Goal: Task Accomplishment & Management: Use online tool/utility

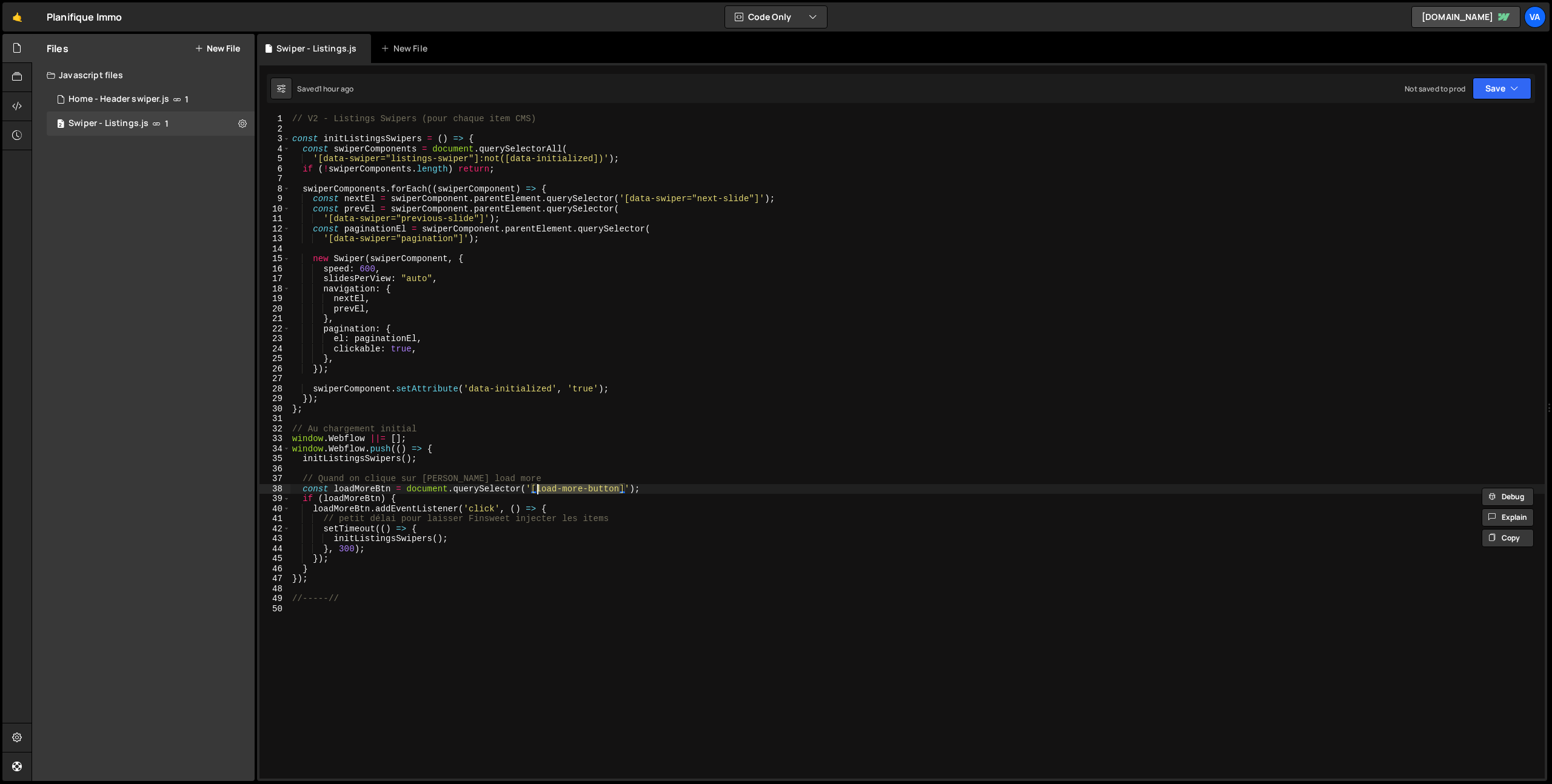
click at [382, 601] on div "// V2 - Listings Swipers (pour chaque item CMS) const initListingsSwipers = ( )…" at bounding box center [917, 456] width 1255 height 685
type textarea "//-----//"
type textarea "// V1 - Swiper Property Sale Child"
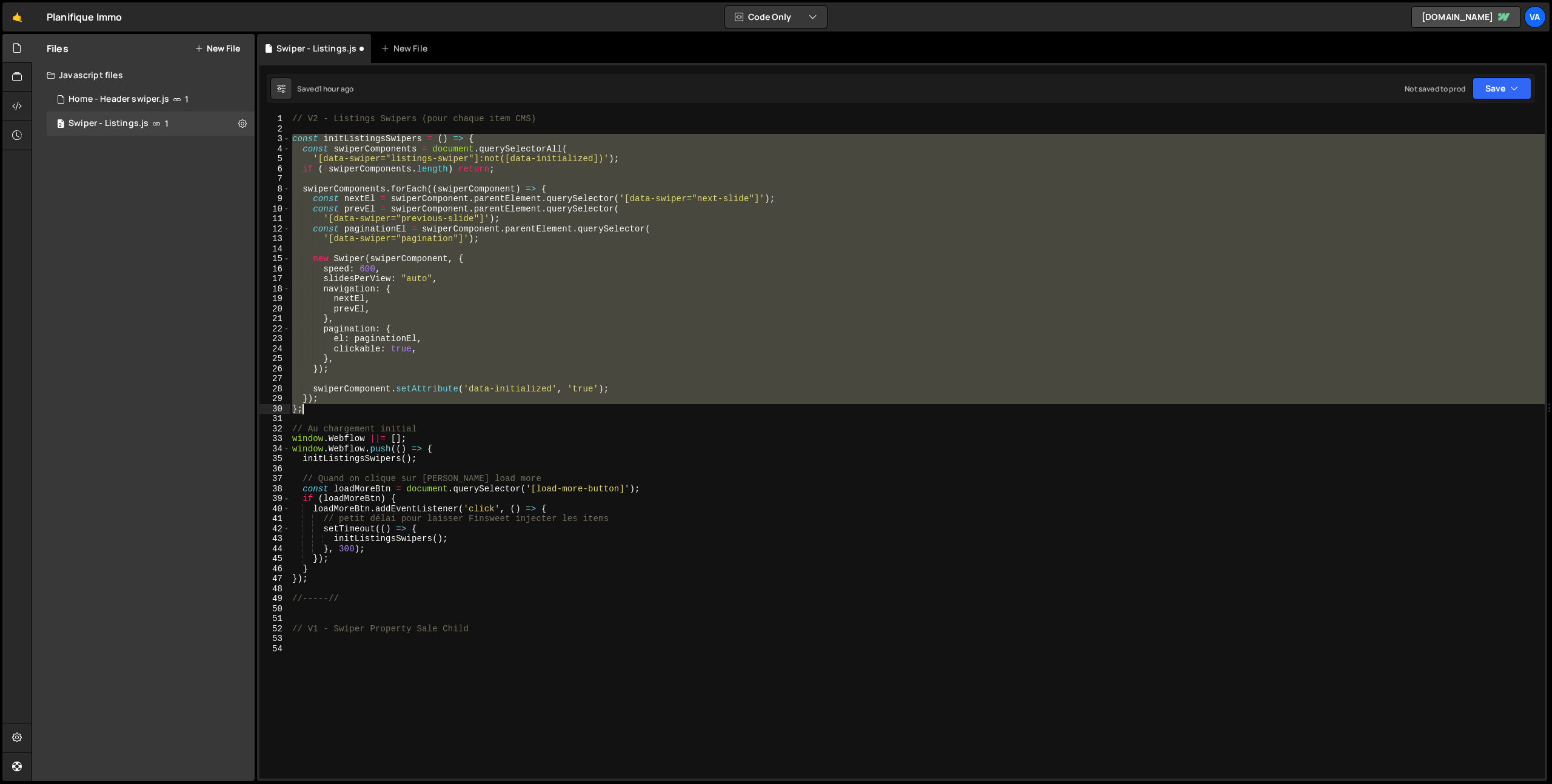
drag, startPoint x: 291, startPoint y: 140, endPoint x: 320, endPoint y: 410, distance: 271.6
click at [320, 410] on div "// V2 - Listings Swipers (pour chaque item CMS) const initListingsSwipers = ( )…" at bounding box center [917, 456] width 1255 height 685
click at [453, 451] on div "// V2 - Listings Swipers (pour chaque item CMS) const initListingsSwipers = ( )…" at bounding box center [917, 456] width 1255 height 685
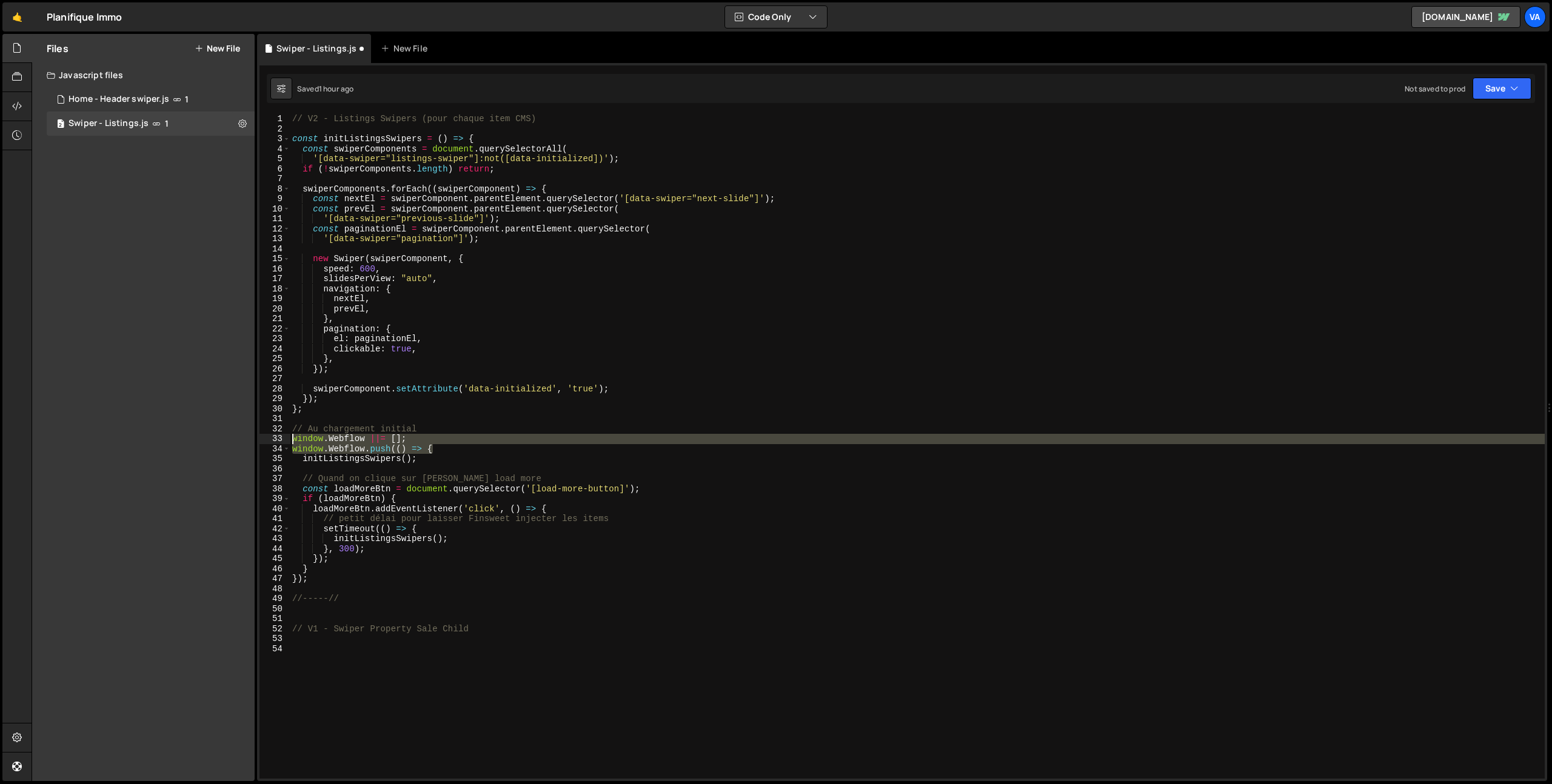
drag, startPoint x: 457, startPoint y: 451, endPoint x: 279, endPoint y: 441, distance: 178.3
click at [279, 441] on div "window.Webflow.push(() => { 1 2 3 4 5 6 7 8 9 10 11 12 13 14 15 16 17 18 19 20 …" at bounding box center [902, 447] width 1286 height 665
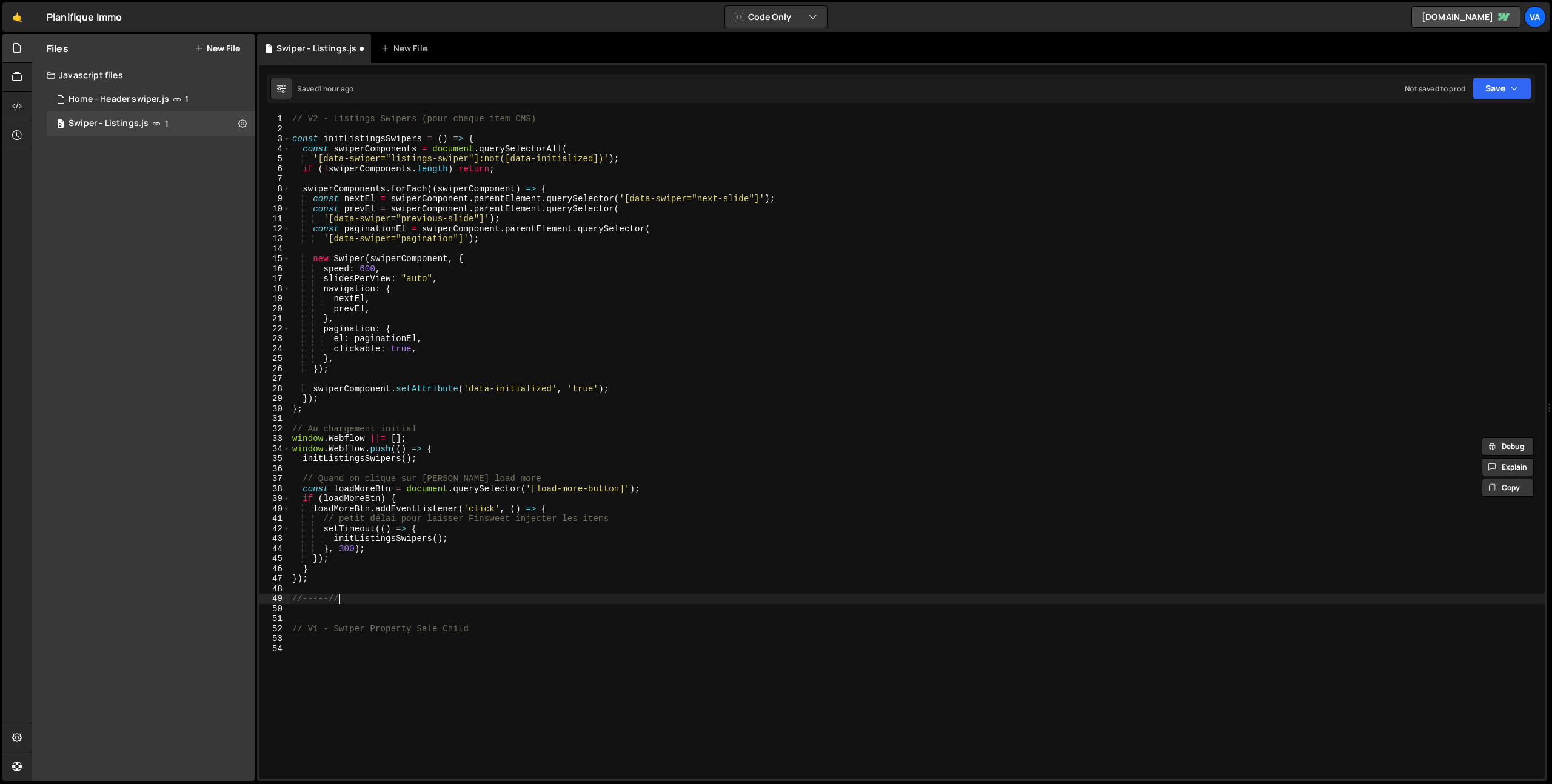
click at [363, 598] on div "// V2 - Listings Swipers (pour chaque item CMS) const initListingsSwipers = ( )…" at bounding box center [917, 456] width 1255 height 685
type textarea "//-----//"
click at [425, 650] on div "// V2 - Listings Swipers (pour chaque item CMS) const initListingsSwipers = ( )…" at bounding box center [917, 456] width 1255 height 685
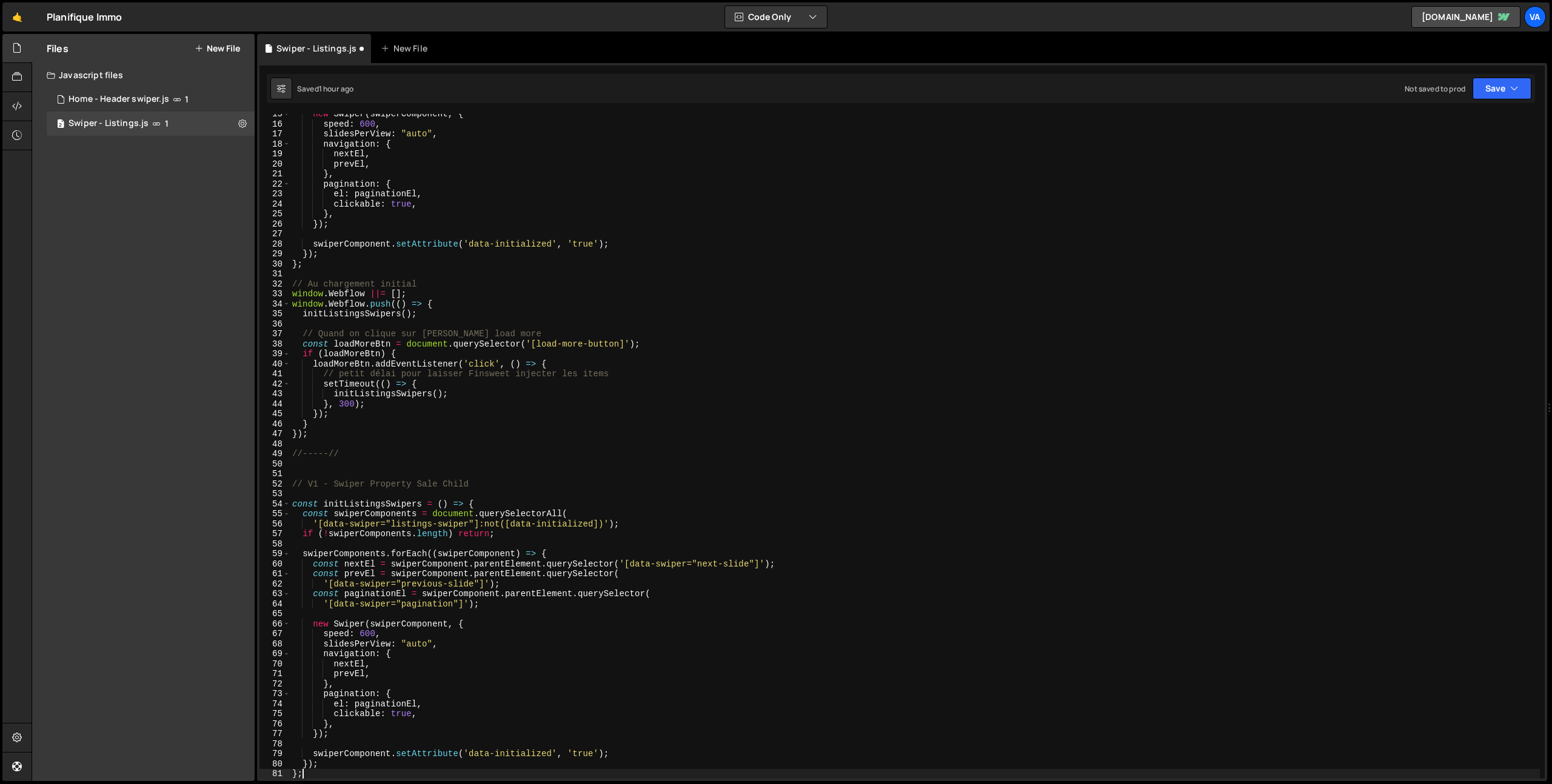
scroll to position [169, 0]
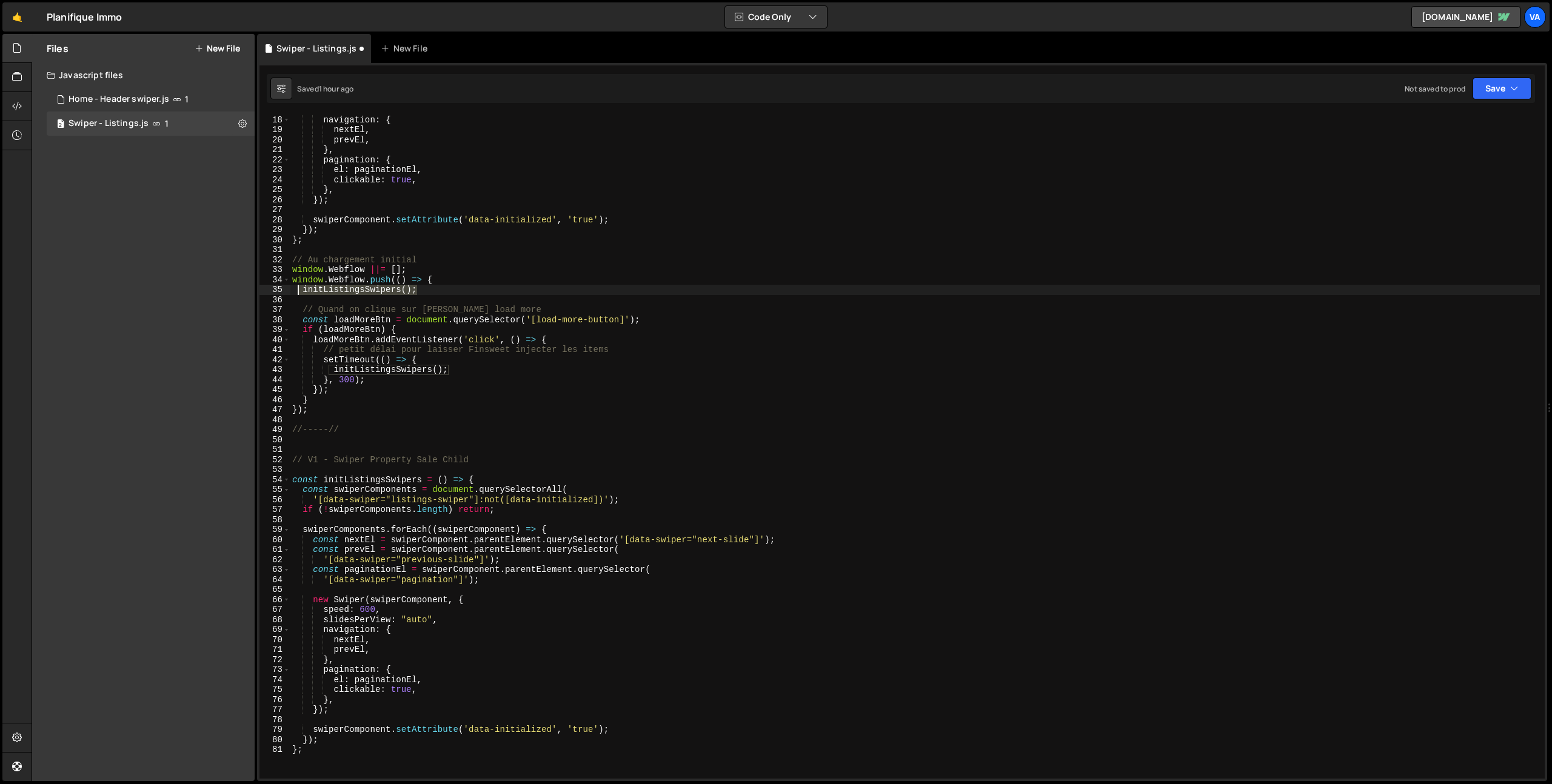
drag, startPoint x: 418, startPoint y: 290, endPoint x: 300, endPoint y: 288, distance: 118.0
click at [300, 288] on div "slidesPerView : "auto" , navigation : { nextEl , prevEl , } , pagination : { el…" at bounding box center [915, 447] width 1250 height 685
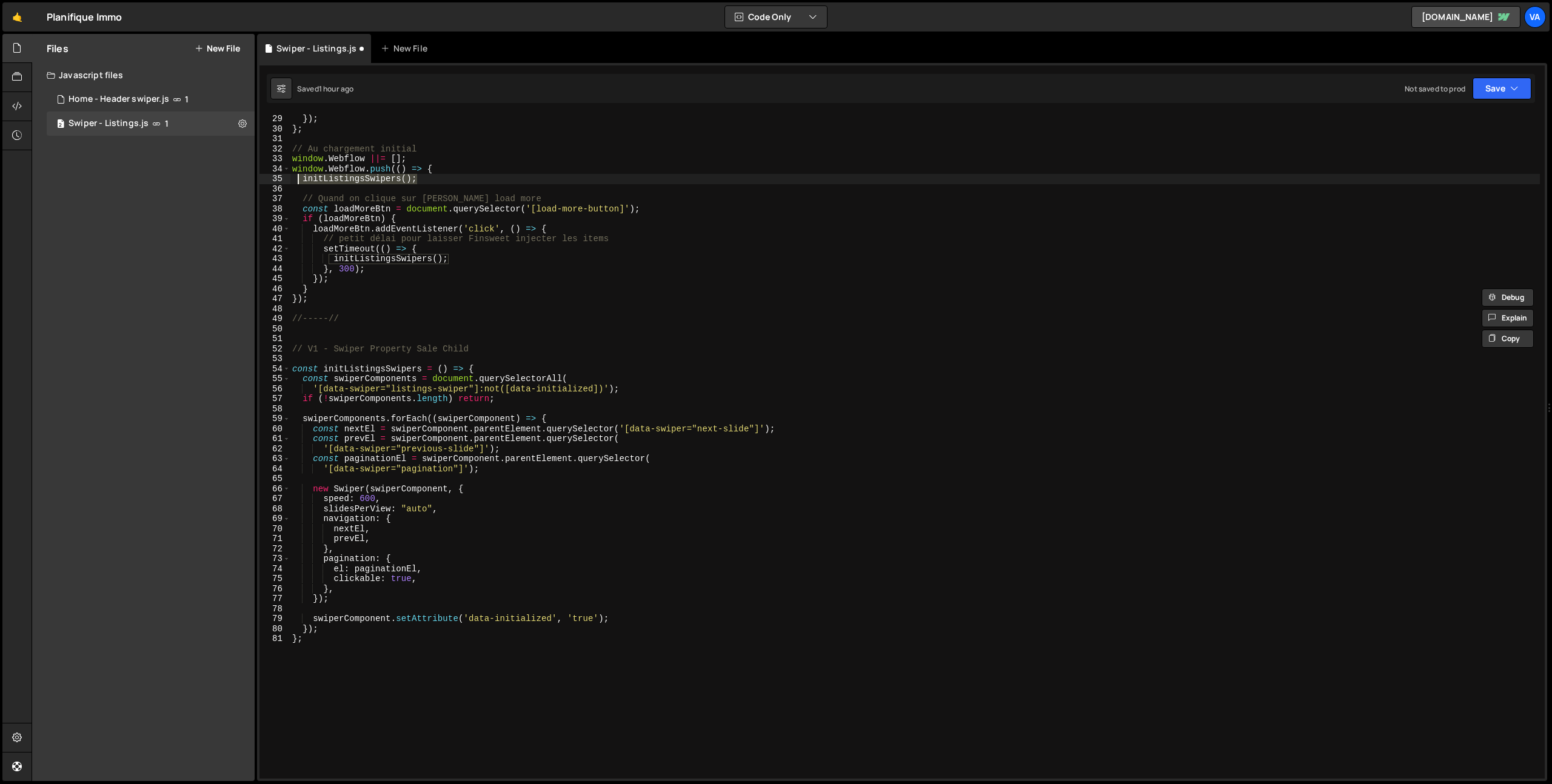
scroll to position [280, 0]
click at [372, 364] on div "}) ; } ; // Au chargement initial window . Webflow ||= [ ] ; window . Webflow .…" at bounding box center [915, 456] width 1250 height 685
drag, startPoint x: 421, startPoint y: 371, endPoint x: 345, endPoint y: 370, distance: 76.0
click at [345, 370] on div "}) ; } ; // Au chargement initial window . Webflow ||= [ ] ; window . Webflow .…" at bounding box center [915, 456] width 1250 height 685
click at [362, 367] on div "}) ; } ; // Au chargement initial window . Webflow ||= [ ] ; window . Webflow .…" at bounding box center [915, 447] width 1250 height 665
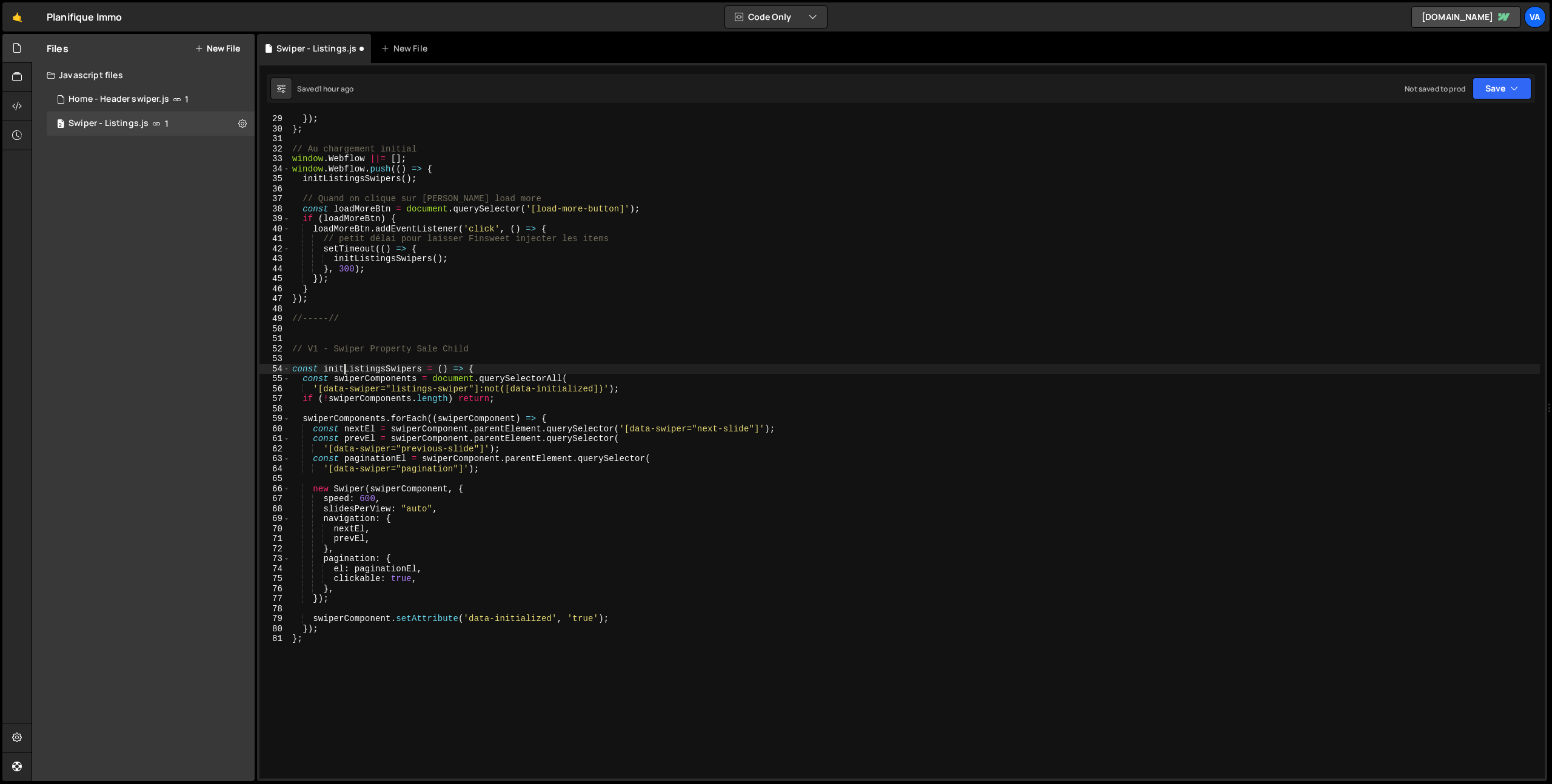
drag, startPoint x: 343, startPoint y: 367, endPoint x: 379, endPoint y: 391, distance: 43.3
click at [348, 368] on div "}) ; } ; // Au chargement initial window . Webflow ||= [ ] ; window . Webflow .…" at bounding box center [915, 456] width 1250 height 685
click at [371, 371] on div "}) ; } ; // Au chargement initial window . Webflow ||= [ ] ; window . Webflow .…" at bounding box center [915, 456] width 1250 height 685
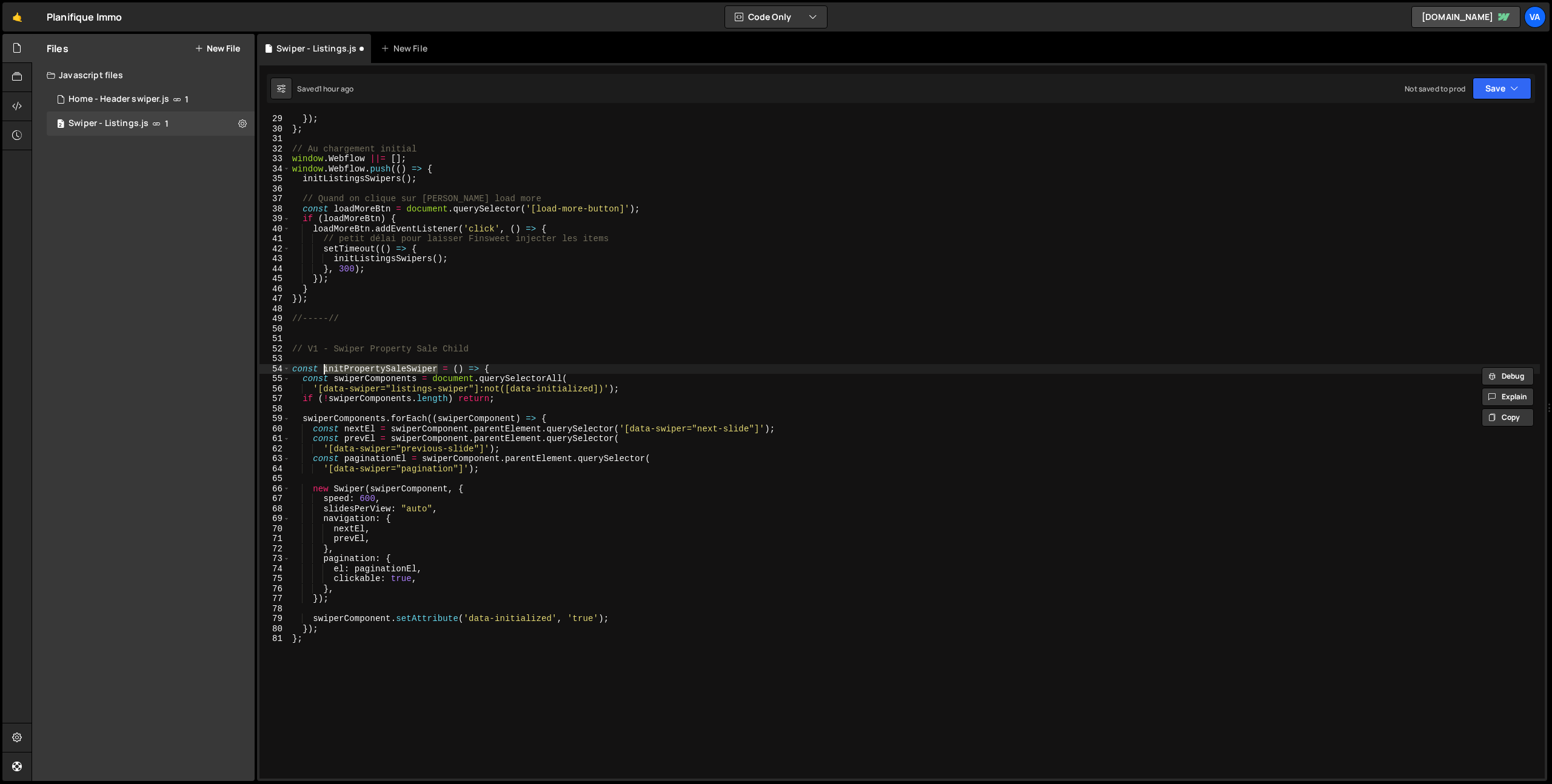
click at [431, 653] on div "}) ; } ; // Au chargement initial window . Webflow ||= [ ] ; window . Webflow .…" at bounding box center [915, 456] width 1250 height 685
type textarea "};"
paste textarea "initPropertySaleSwiper"
type textarea "initPropertySaleSwiper();"
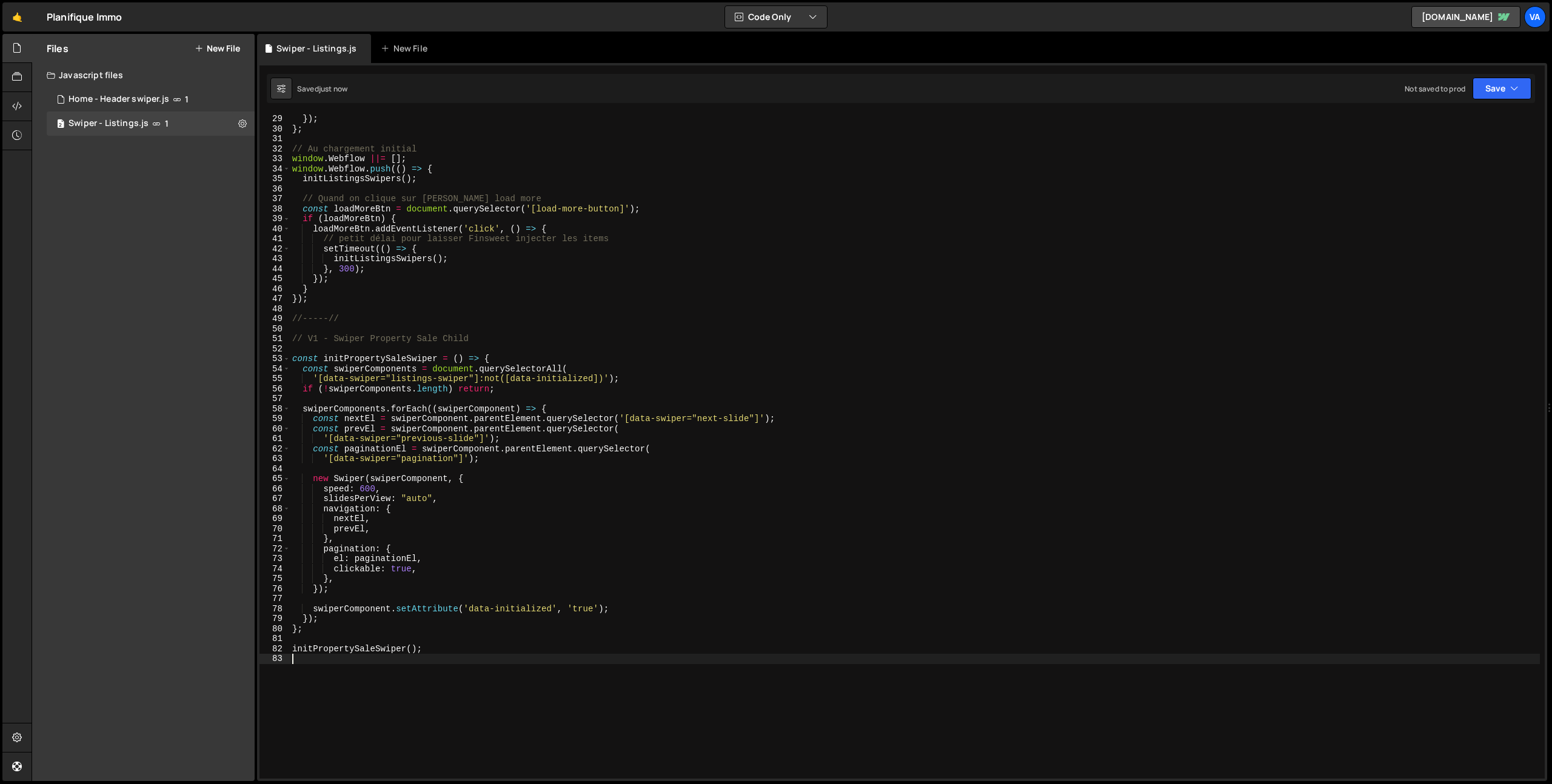
click at [376, 356] on div "}) ; } ; // Au chargement initial window . Webflow ||= [ ] ; window . Webflow .…" at bounding box center [915, 456] width 1250 height 685
click at [416, 368] on div "}) ; } ; // Au chargement initial window . Webflow ||= [ ] ; window . Webflow .…" at bounding box center [915, 456] width 1250 height 685
click at [558, 368] on div "}) ; } ; // Au chargement initial window . Webflow ||= [ ] ; window . Webflow .…" at bounding box center [915, 456] width 1250 height 685
drag, startPoint x: 480, startPoint y: 379, endPoint x: 604, endPoint y: 379, distance: 124.0
click at [604, 379] on div "}) ; } ; // Au chargement initial window . Webflow ||= [ ] ; window . Webflow .…" at bounding box center [915, 456] width 1250 height 685
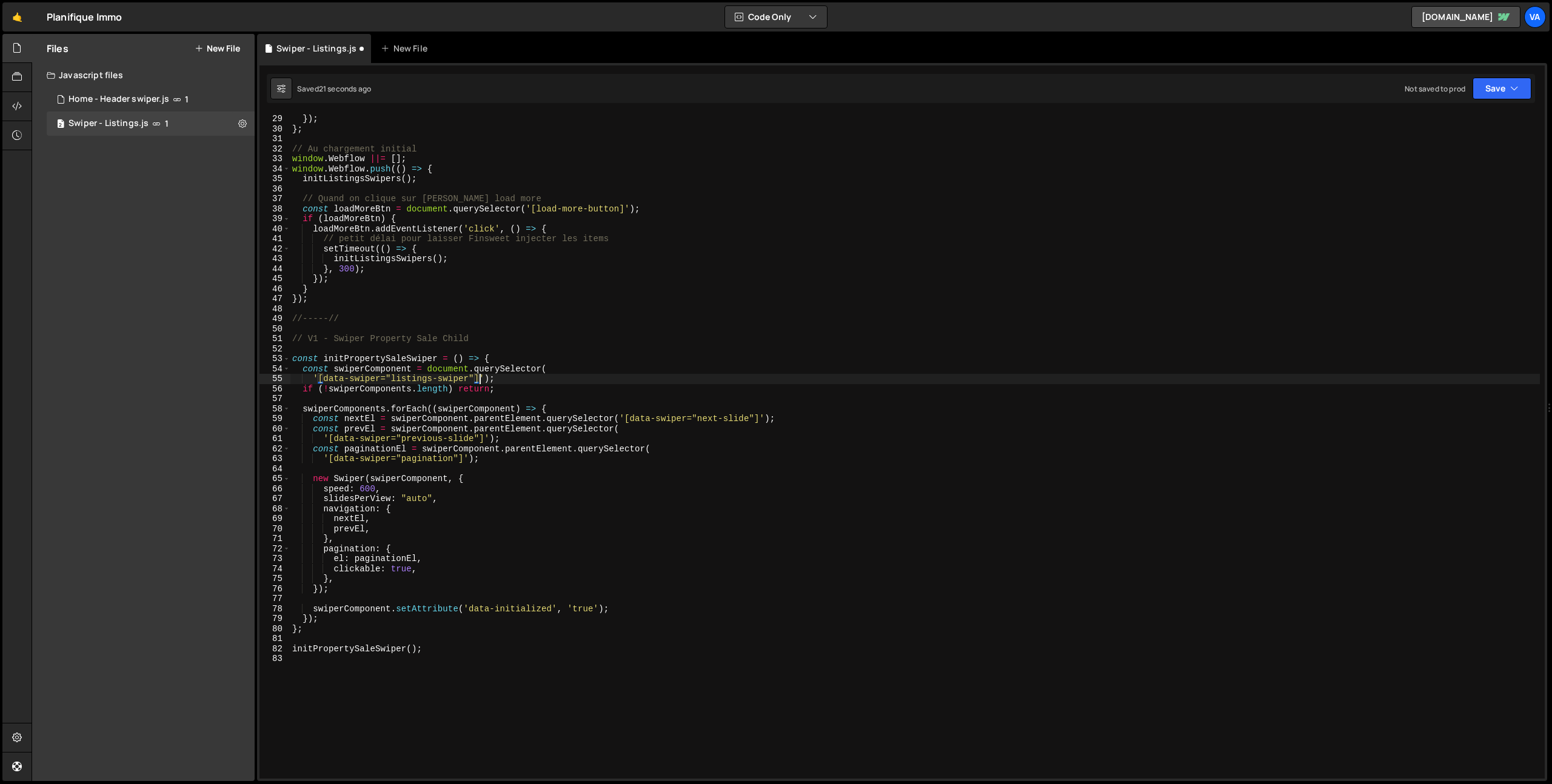
click at [411, 389] on div "}) ; } ; // Au chargement initial window . Webflow ||= [ ] ; window . Webflow .…" at bounding box center [915, 456] width 1250 height 685
click at [314, 377] on div "}) ; } ; // Au chargement initial window . Webflow ||= [ ] ; window . Webflow .…" at bounding box center [915, 456] width 1250 height 685
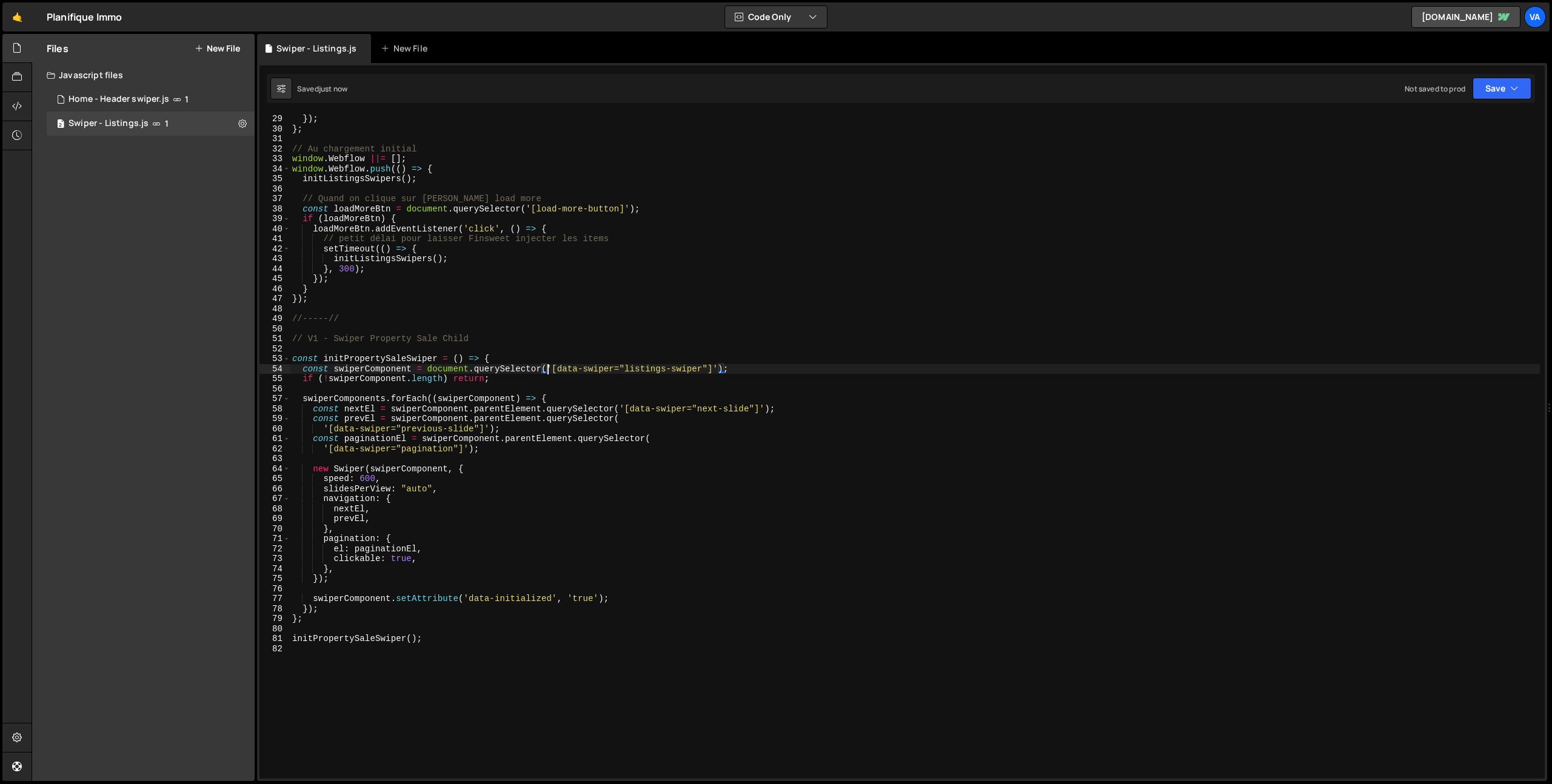
click at [665, 369] on div "}) ; } ; // Au chargement initial window . Webflow ||= [ ] ; window . Webflow .…" at bounding box center [915, 456] width 1250 height 685
click at [730, 449] on div "}) ; } ; // Au chargement initial window . Webflow ||= [ ] ; window . Webflow .…" at bounding box center [915, 456] width 1250 height 685
drag, startPoint x: 559, startPoint y: 396, endPoint x: 301, endPoint y: 398, distance: 258.0
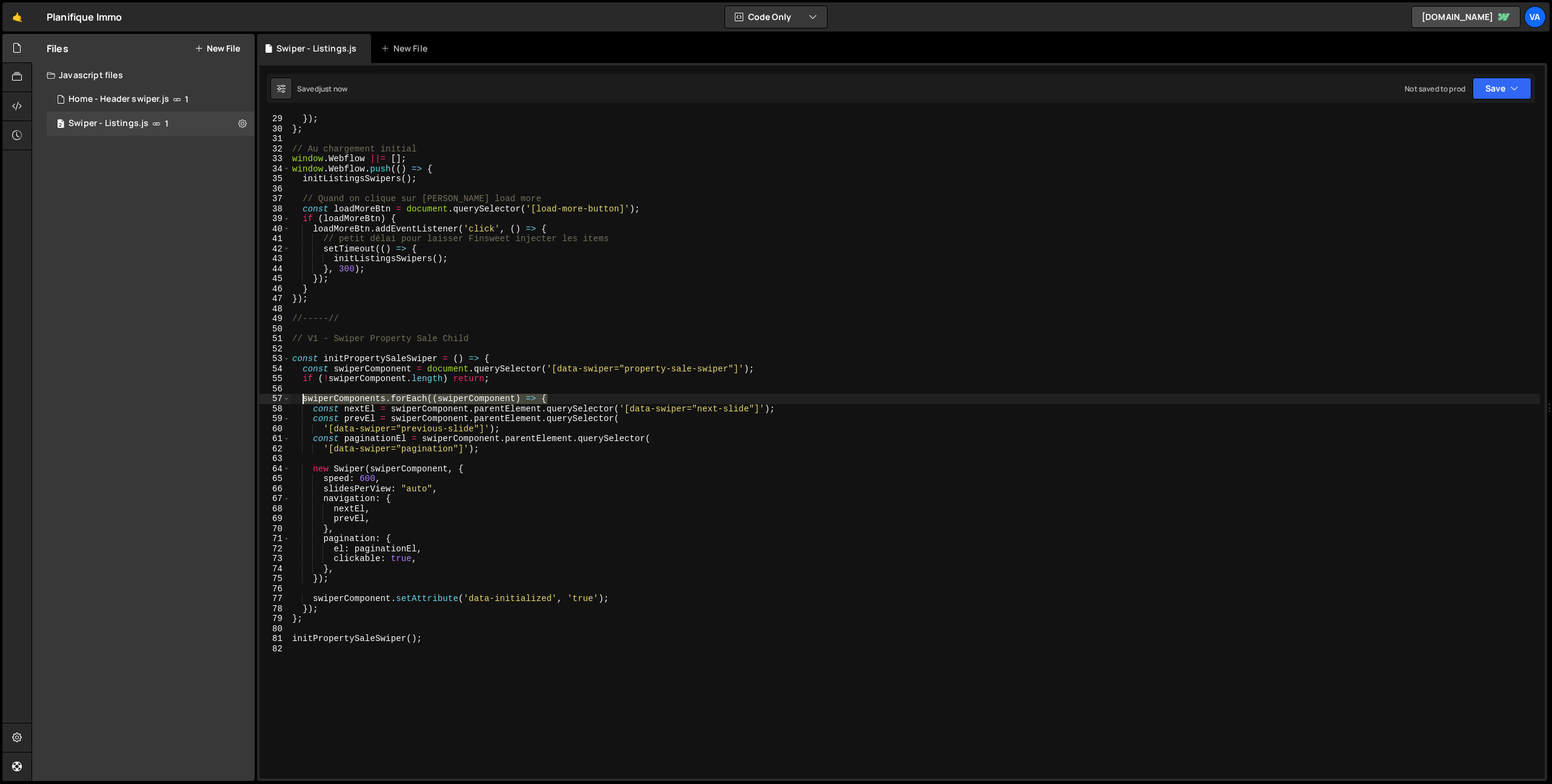
click at [301, 398] on div "}) ; } ; // Au chargement initial window . Webflow ||= [ ] ; window . Webflow .…" at bounding box center [915, 456] width 1250 height 685
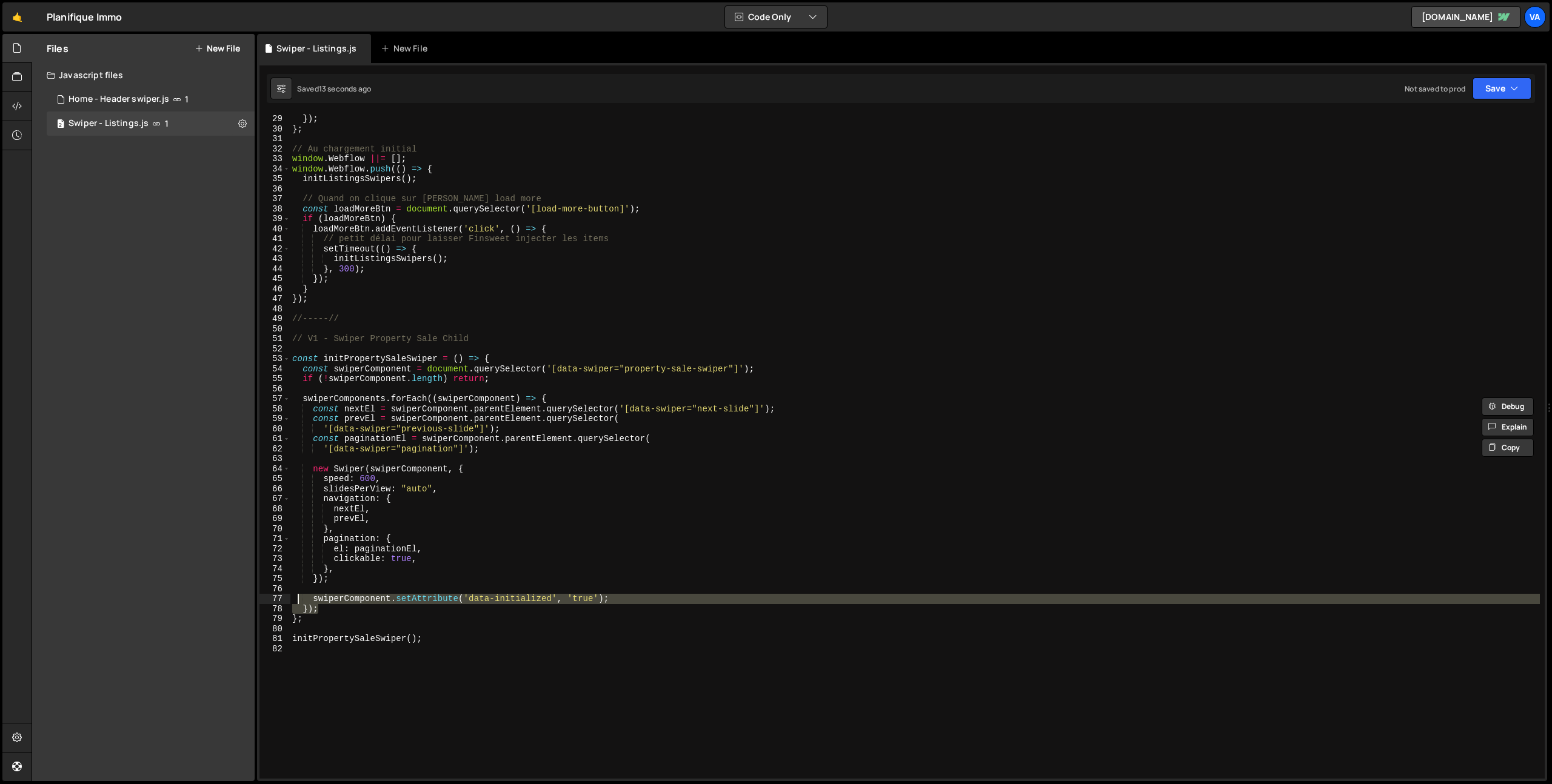
drag, startPoint x: 324, startPoint y: 608, endPoint x: 296, endPoint y: 599, distance: 29.4
click at [296, 599] on div "}) ; } ; // Au chargement initial window . Webflow ||= [ ] ; window . Webflow .…" at bounding box center [915, 456] width 1250 height 685
type textarea "swiperComponent.setAttribute('data-initialized', 'true'); });"
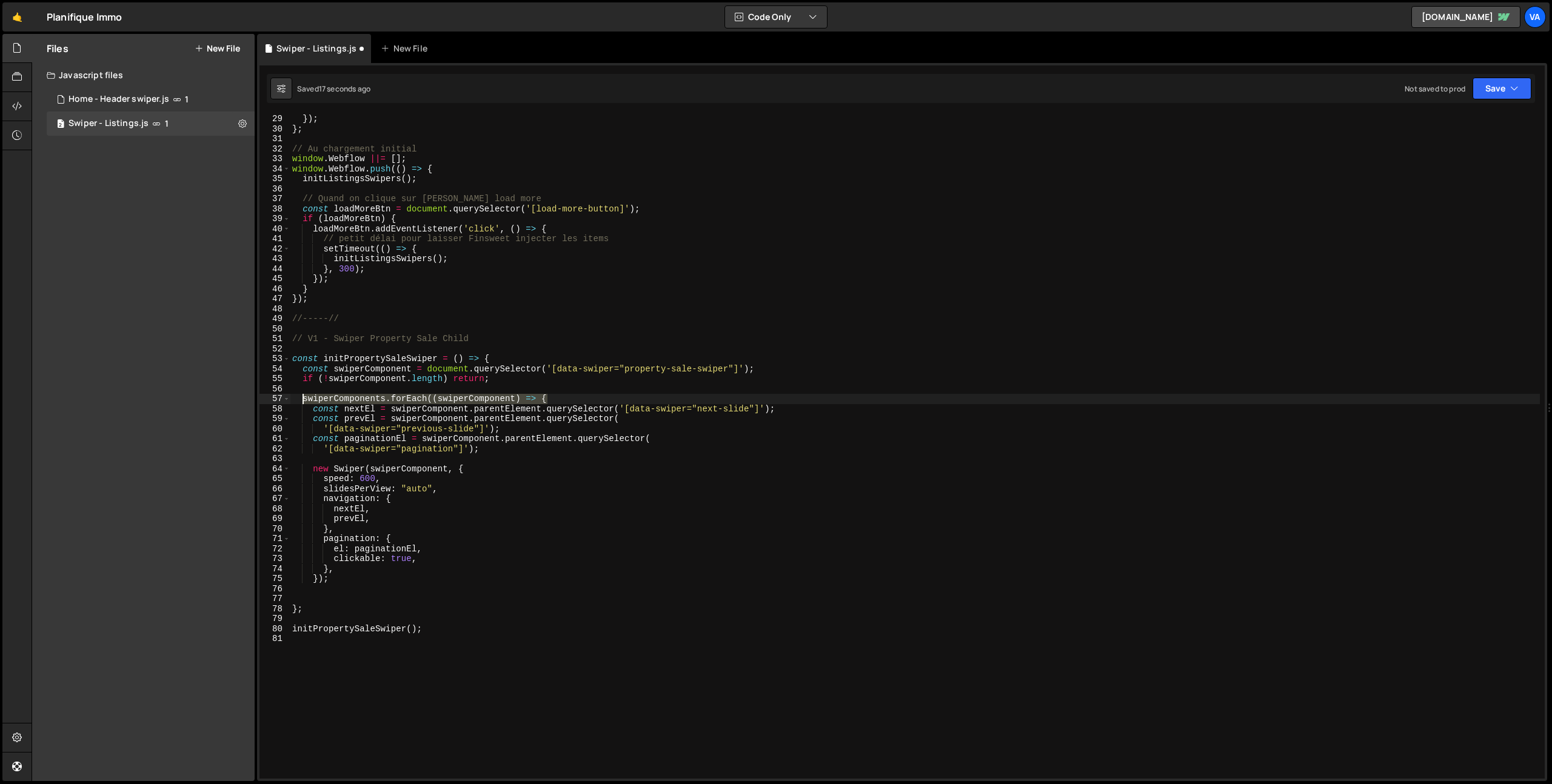
drag, startPoint x: 570, startPoint y: 394, endPoint x: 291, endPoint y: 402, distance: 279.1
click at [291, 402] on div "}) ; } ; // Au chargement initial window . Webflow ||= [ ] ; window . Webflow .…" at bounding box center [915, 456] width 1250 height 685
type textarea "swiperComponents.forEach((swiperComponent) => {"
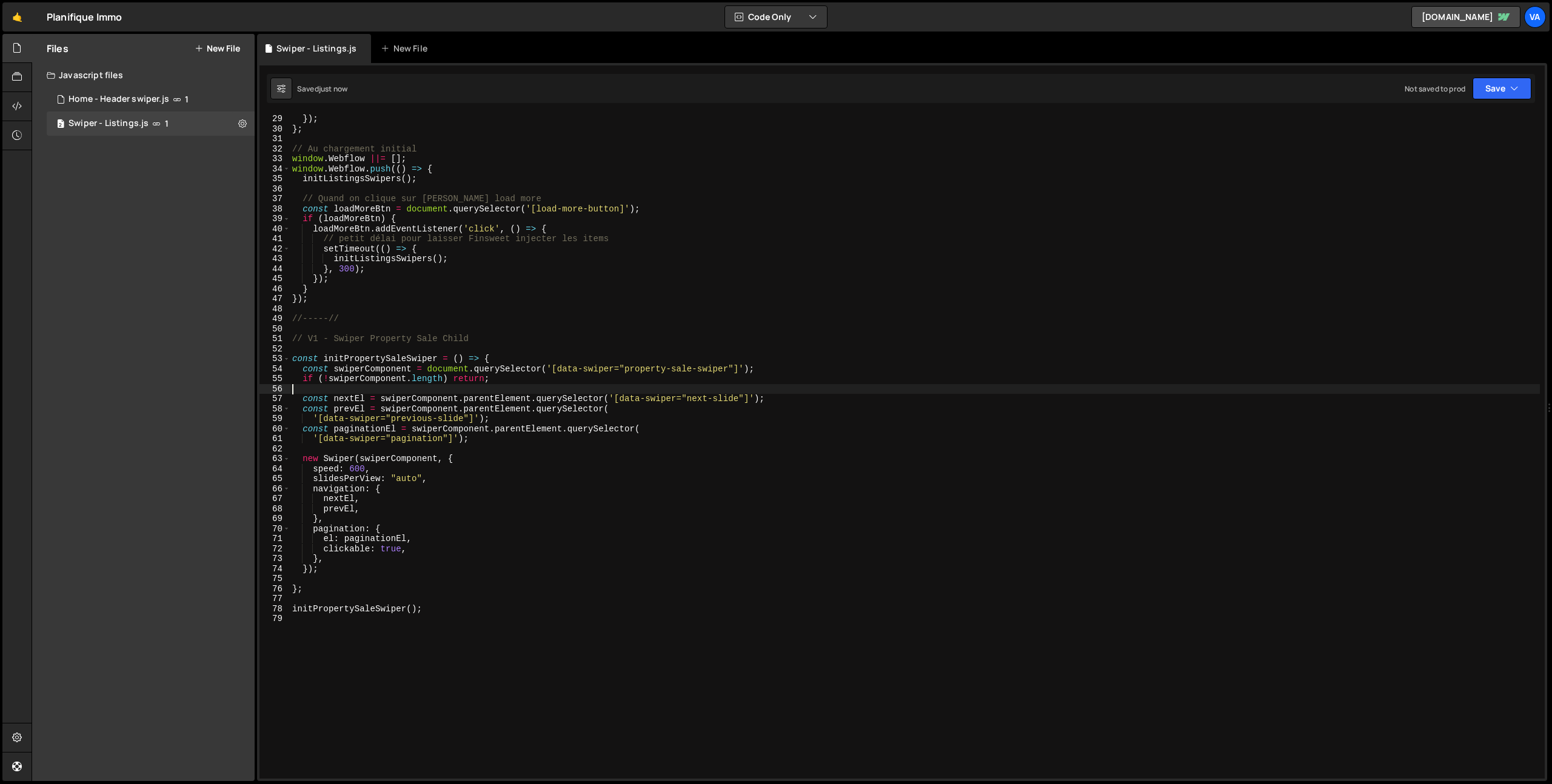
click at [687, 399] on div "}) ; } ; // Au chargement initial window . Webflow ||= [ ] ; window . Webflow .…" at bounding box center [915, 456] width 1250 height 685
click at [389, 420] on div "}) ; } ; // Au chargement initial window . Webflow ||= [ ] ; window . Webflow .…" at bounding box center [915, 456] width 1250 height 685
click at [575, 512] on div "}) ; } ; // Au chargement initial window . Webflow ||= [ ] ; window . Webflow .…" at bounding box center [915, 456] width 1250 height 685
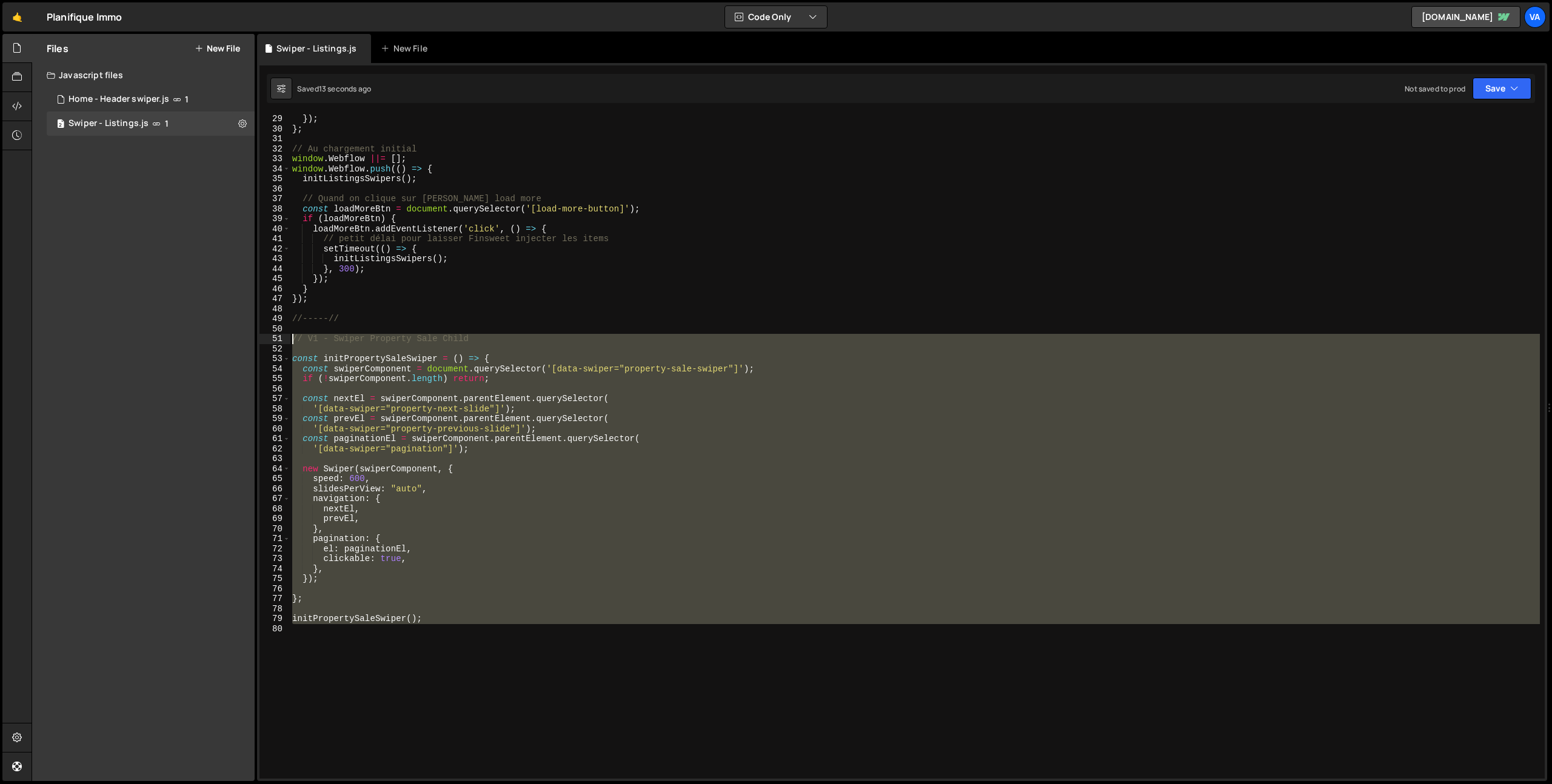
drag, startPoint x: 444, startPoint y: 624, endPoint x: 265, endPoint y: 338, distance: 337.4
click at [265, 338] on div "nextEl, 29 30 31 32 33 34 35 36 37 38 39 40 41 42 43 44 45 46 47 48 49 50 51 52…" at bounding box center [902, 447] width 1286 height 665
type textarea "// V1 - Swiper Property Sale Child"
click at [531, 353] on div "}) ; } ; // Au chargement initial window . Webflow ||= [ ] ; window . Webflow .…" at bounding box center [915, 447] width 1250 height 665
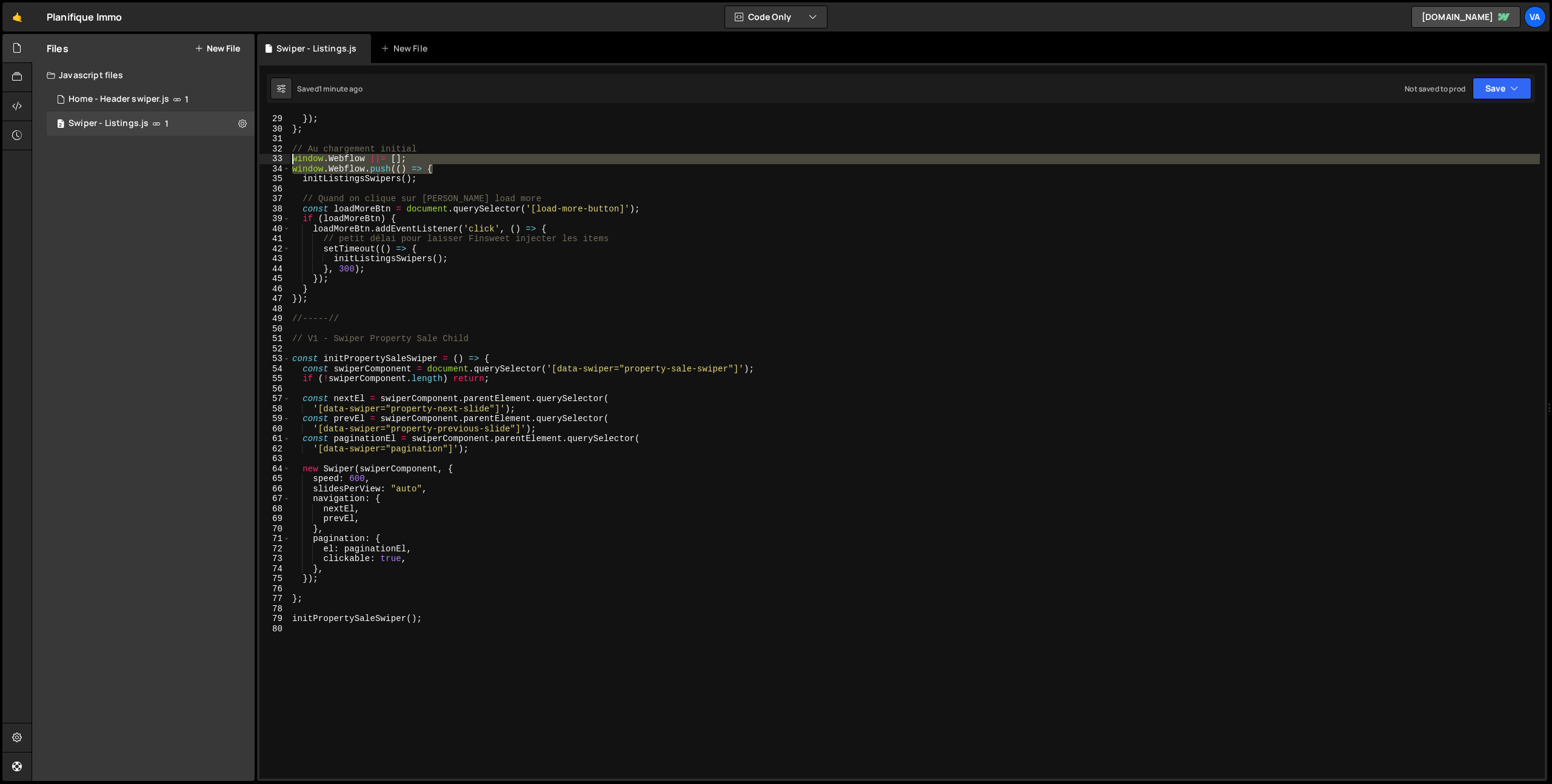
drag, startPoint x: 444, startPoint y: 169, endPoint x: 287, endPoint y: 161, distance: 157.2
click at [287, 161] on div "29 30 31 32 33 34 35 36 37 38 39 40 41 42 43 44 45 46 47 48 49 50 51 52 53 54 5…" at bounding box center [902, 447] width 1286 height 665
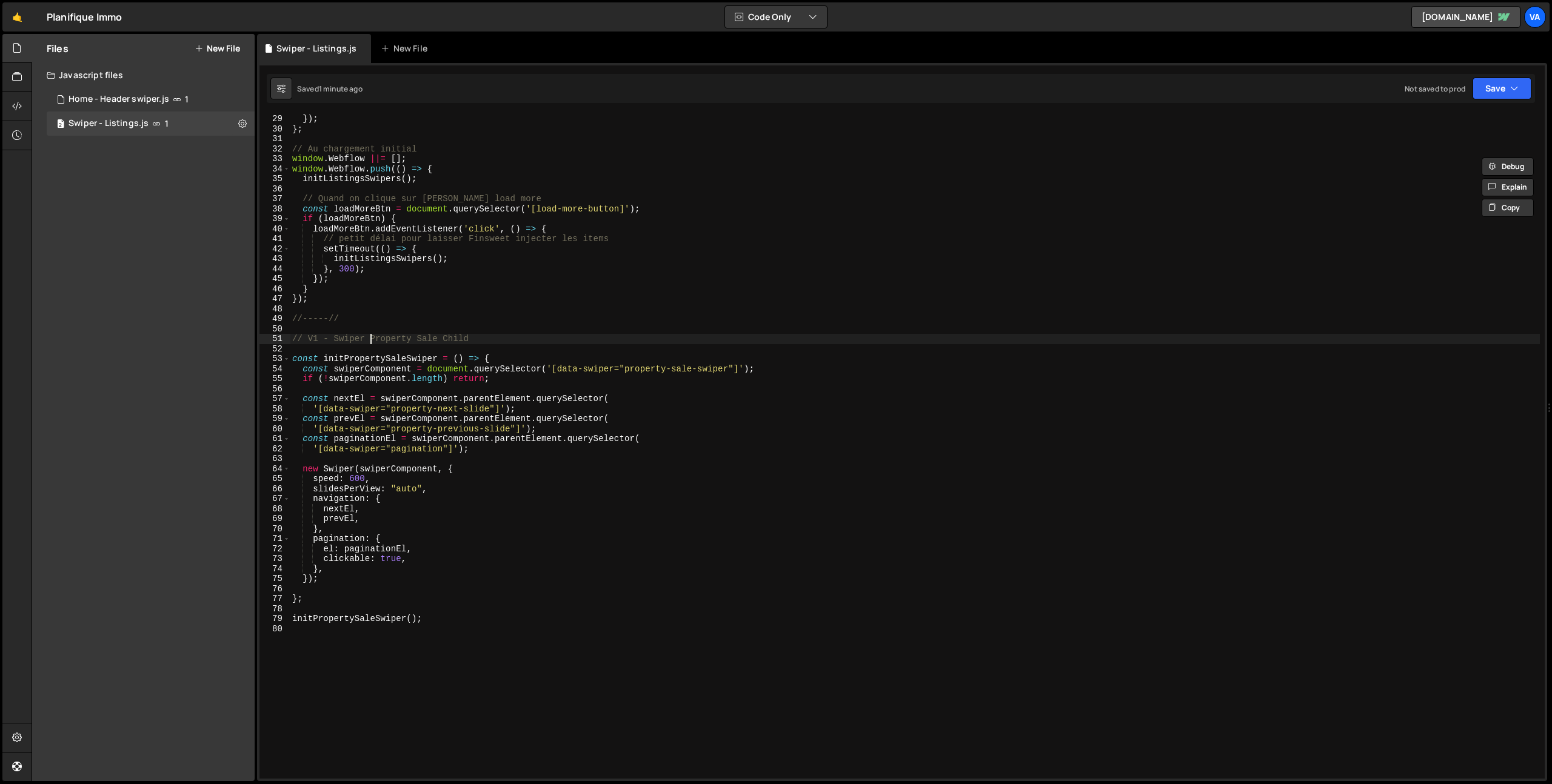
click at [370, 344] on div "}) ; } ; // Au chargement initial window . Webflow ||= [ ] ; window . Webflow .…" at bounding box center [915, 456] width 1250 height 685
type textarea "// V1 - Swiper Property Sale Child"
click at [475, 339] on div "}) ; } ; // Au chargement initial window . Webflow ||= [ ] ; window . Webflow .…" at bounding box center [915, 456] width 1250 height 685
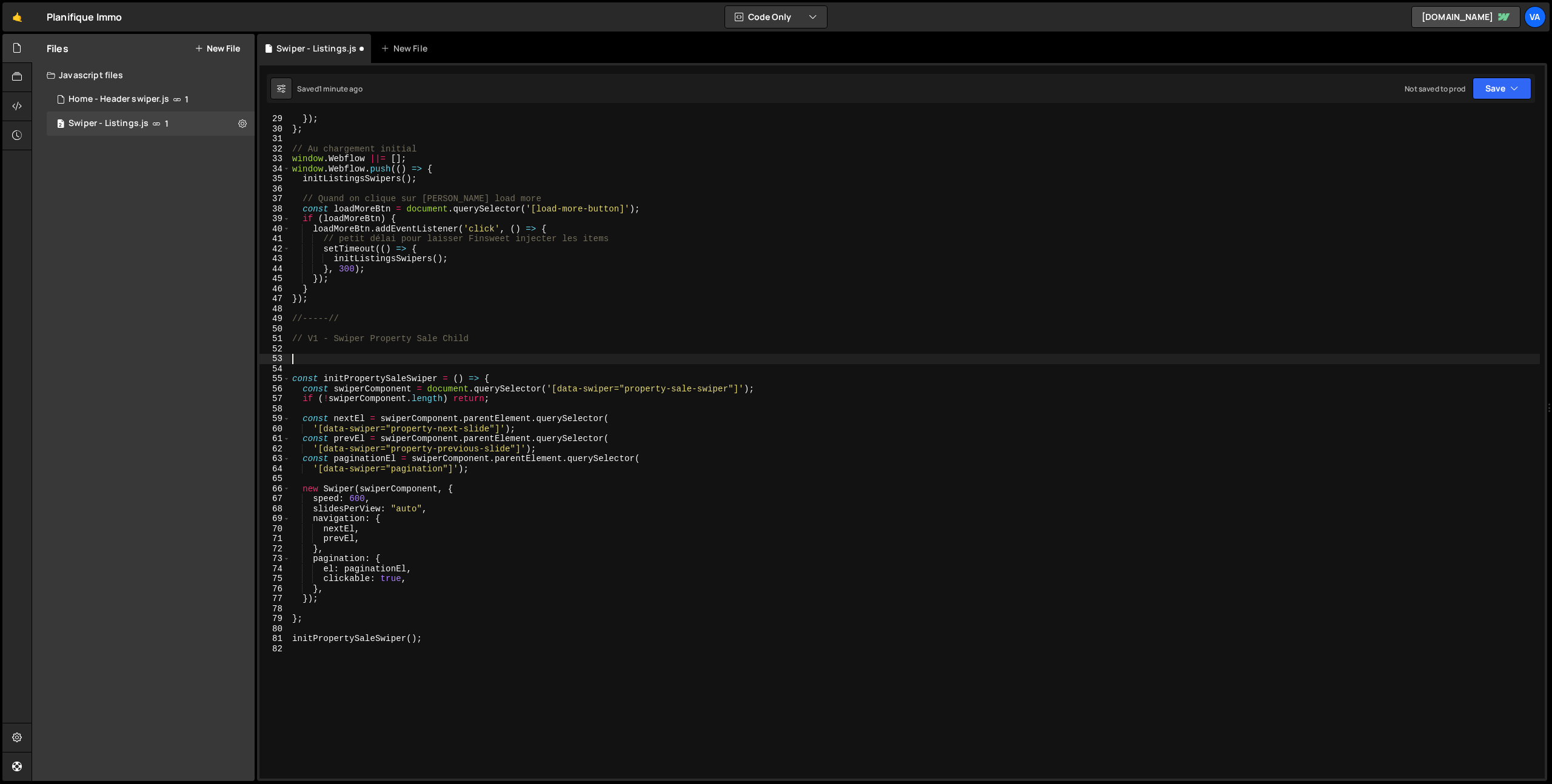
paste textarea "window.Webflow.push(() => {"
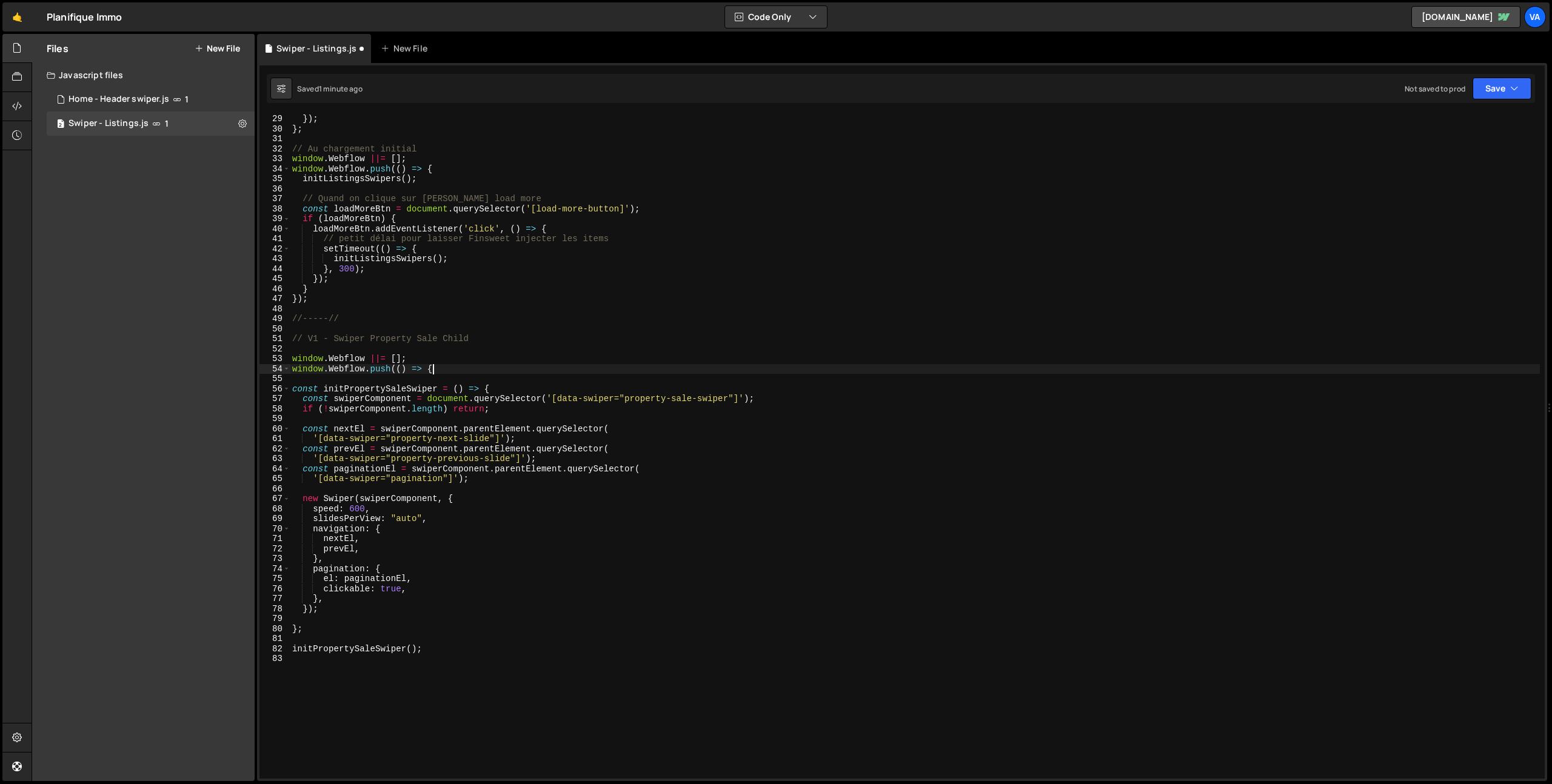
click at [462, 650] on div "}) ; } ; // Au chargement initial window . Webflow ||= [ ] ; window . Webflow .…" at bounding box center [915, 456] width 1250 height 685
type textarea "initPropertySaleSwiper();"
type textarea "});"
click at [242, 124] on icon at bounding box center [242, 123] width 9 height 12
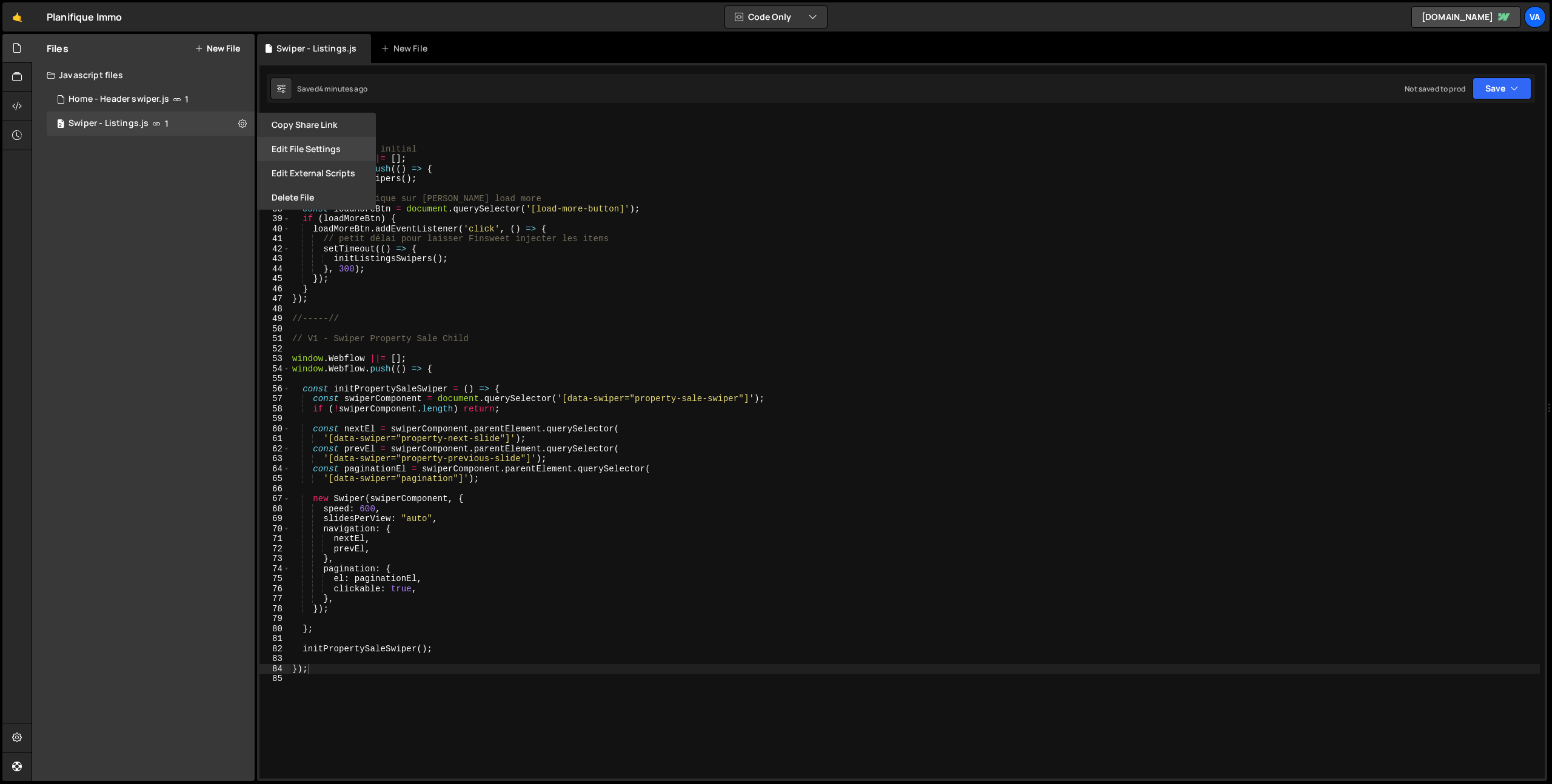
click at [307, 148] on button "Edit File Settings" at bounding box center [317, 149] width 119 height 25
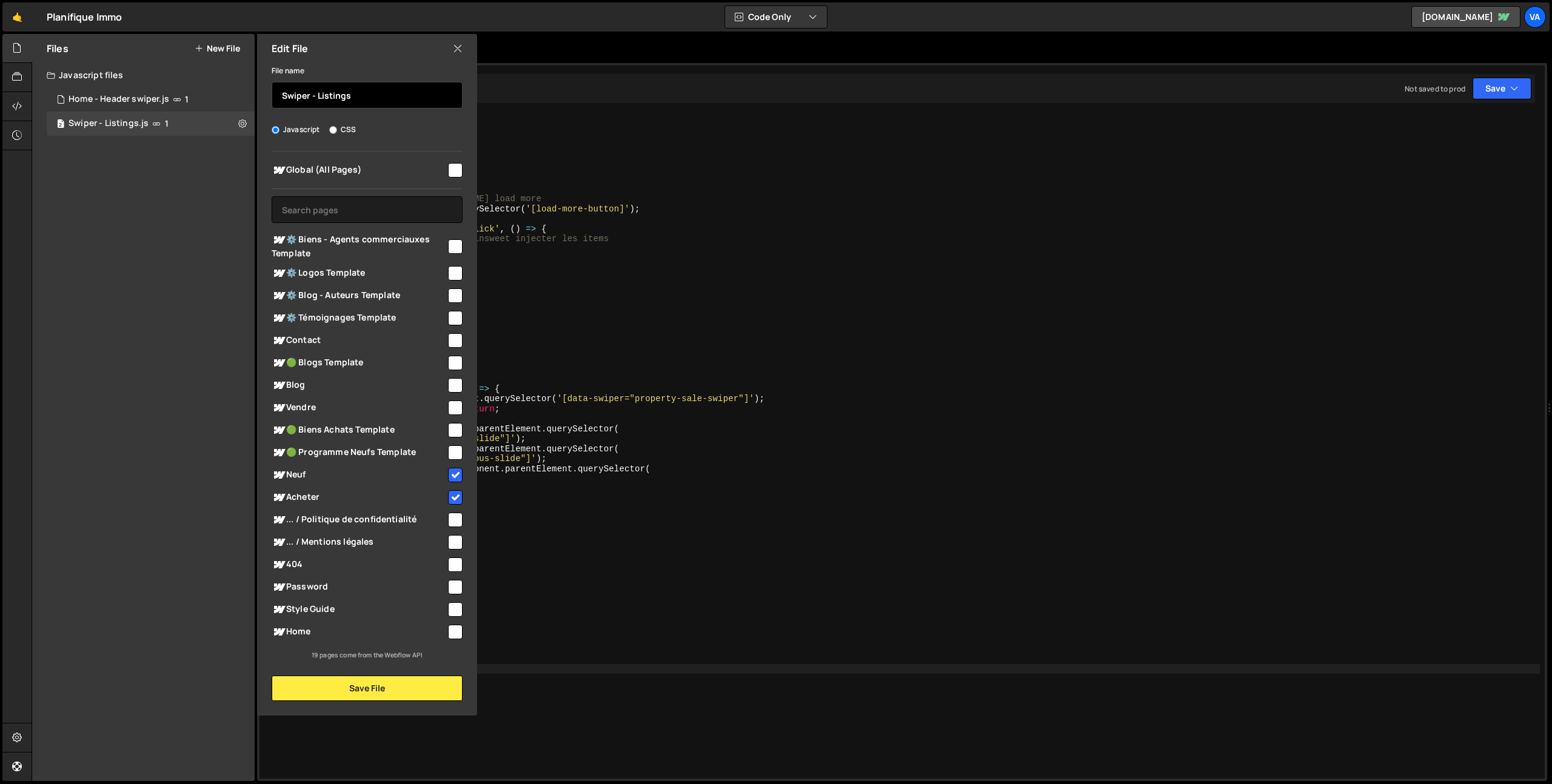
click at [318, 97] on input "Swiper - Listings" at bounding box center [367, 95] width 191 height 27
type input "Swiper - All Listings"
click at [364, 687] on button "Save File" at bounding box center [367, 688] width 191 height 25
checkbox input "false"
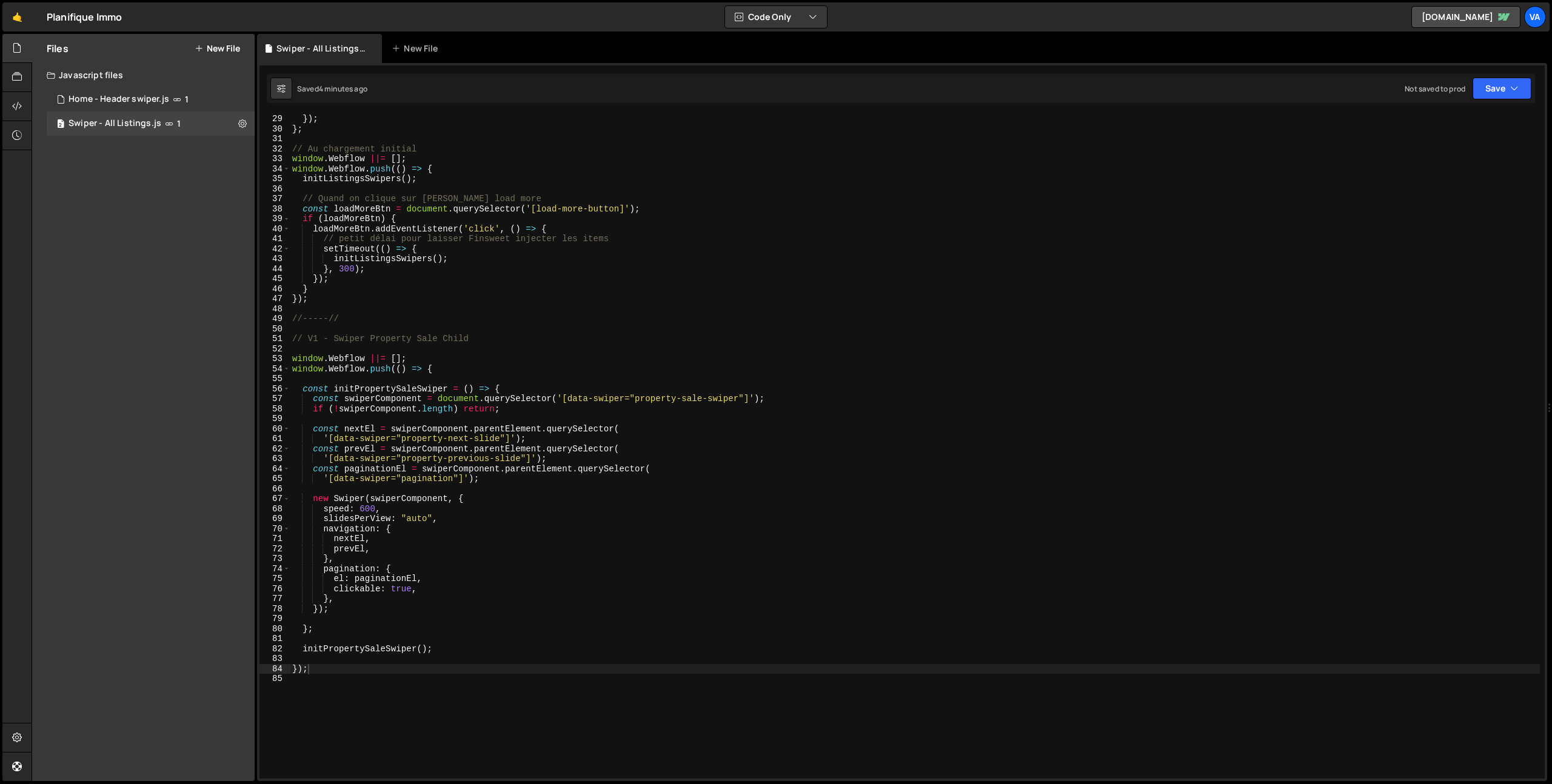
click at [232, 44] on button "New File" at bounding box center [217, 48] width 45 height 10
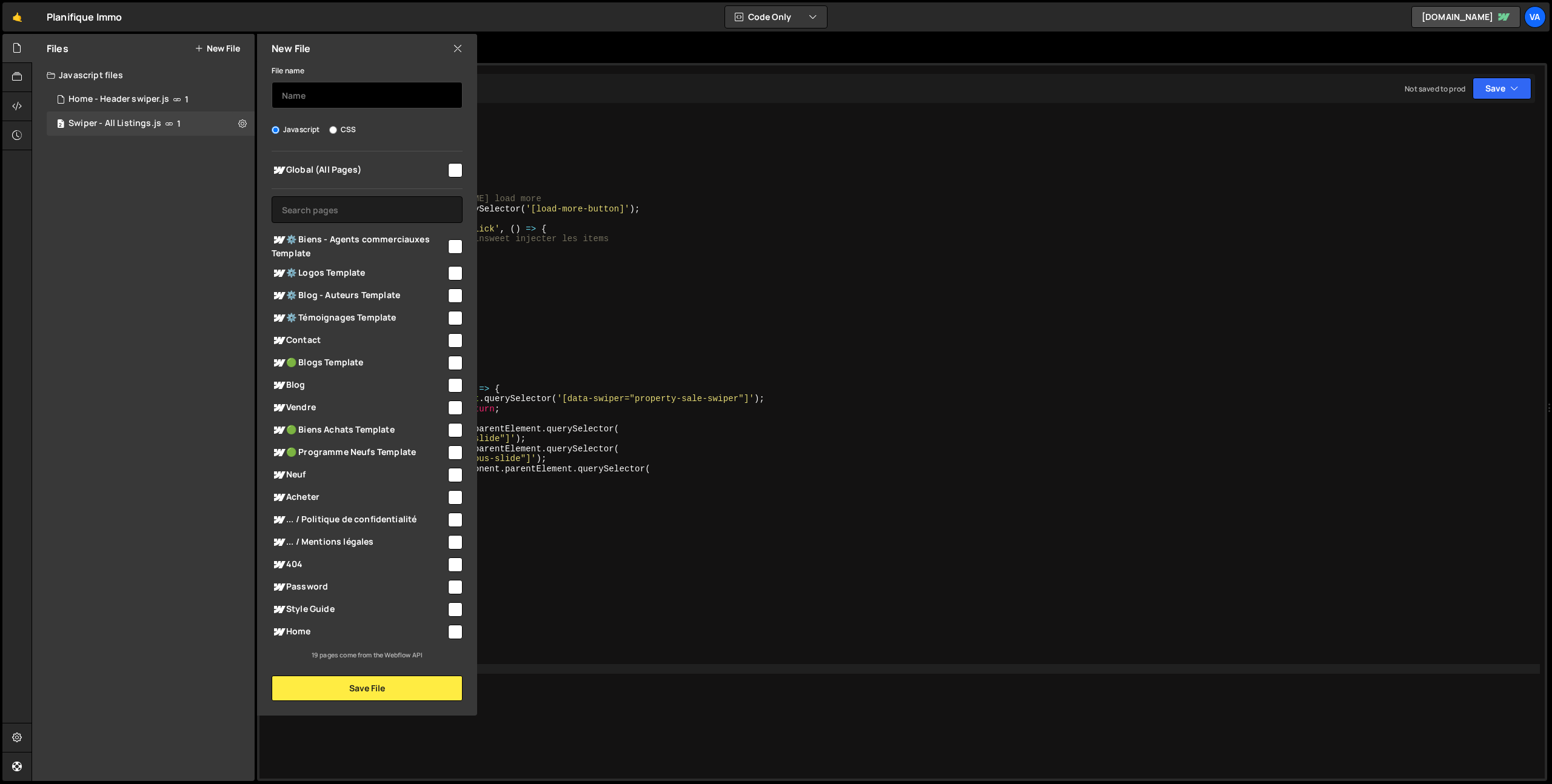
click at [322, 98] on input "text" at bounding box center [367, 95] width 191 height 27
type input "Swiper -"
click at [589, 349] on div "}) ; } ; // Au chargement initial window . Webflow ||= [ ] ; window . Webflow .…" at bounding box center [915, 456] width 1250 height 685
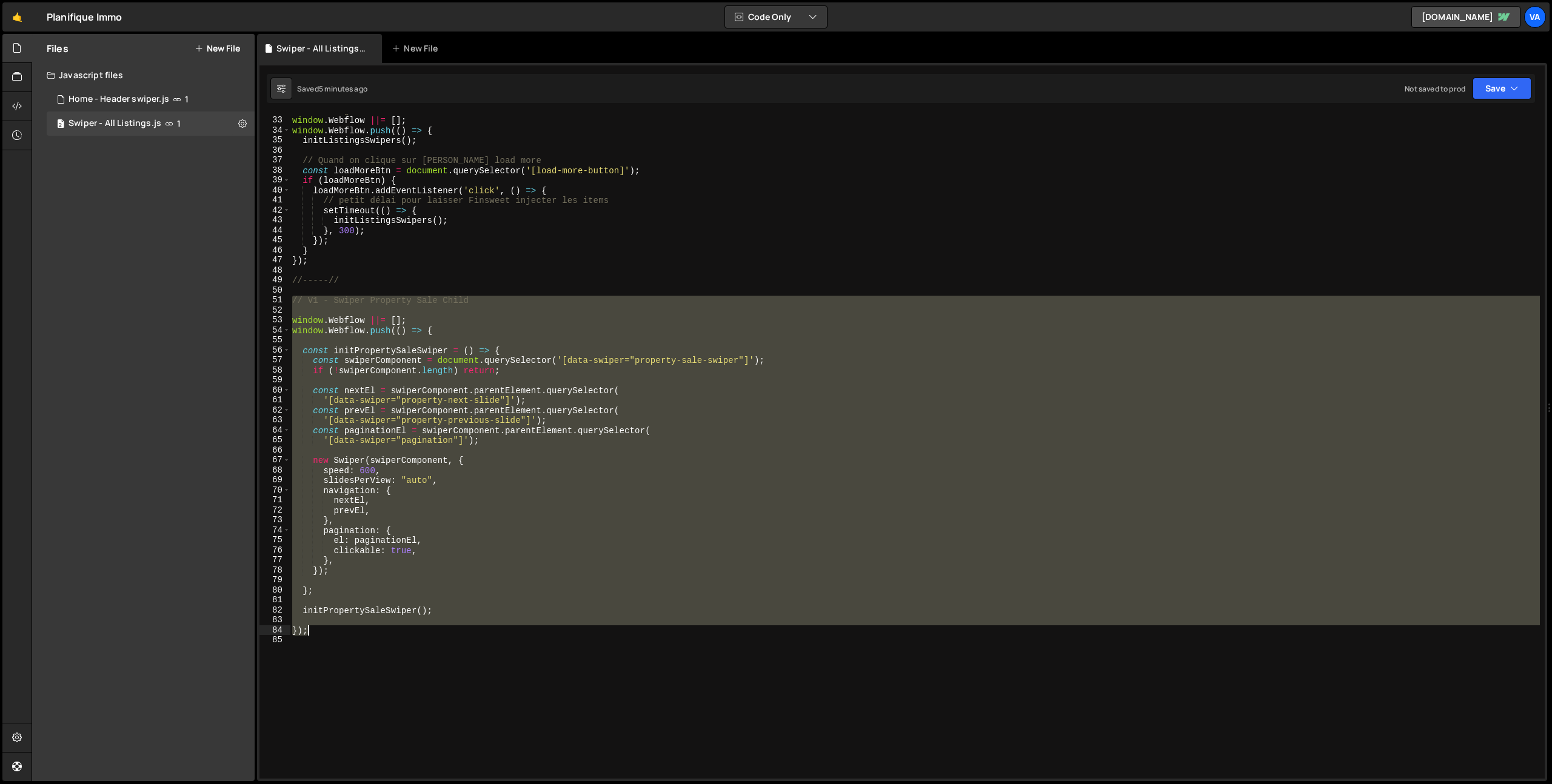
scroll to position [318, 0]
drag, startPoint x: 293, startPoint y: 620, endPoint x: 512, endPoint y: 634, distance: 219.4
click at [512, 634] on div "// Au chargement initial window . Webflow ||= [ ] ; window . Webflow . push (( …" at bounding box center [915, 447] width 1250 height 685
type textarea "});"
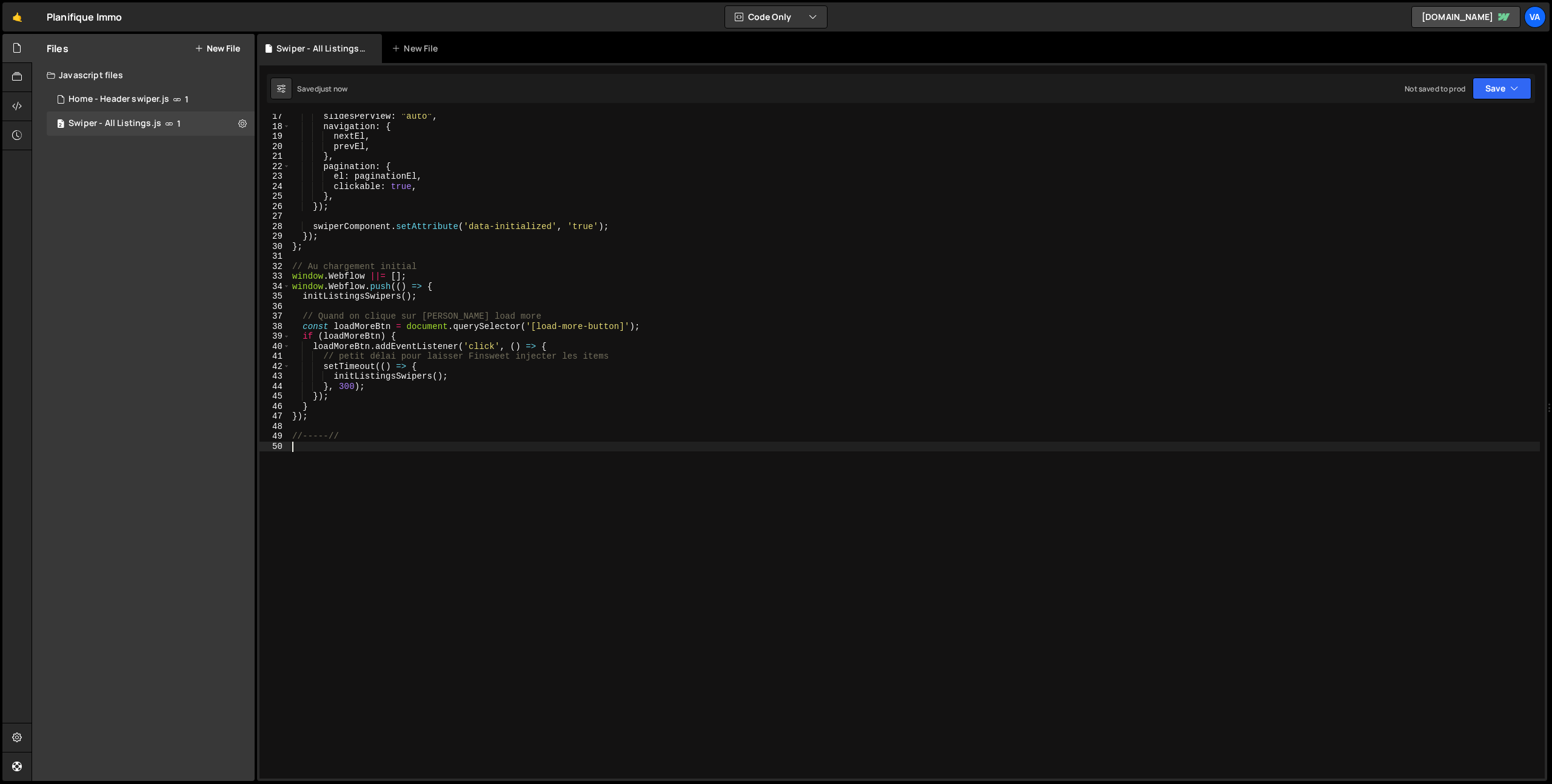
scroll to position [0, 0]
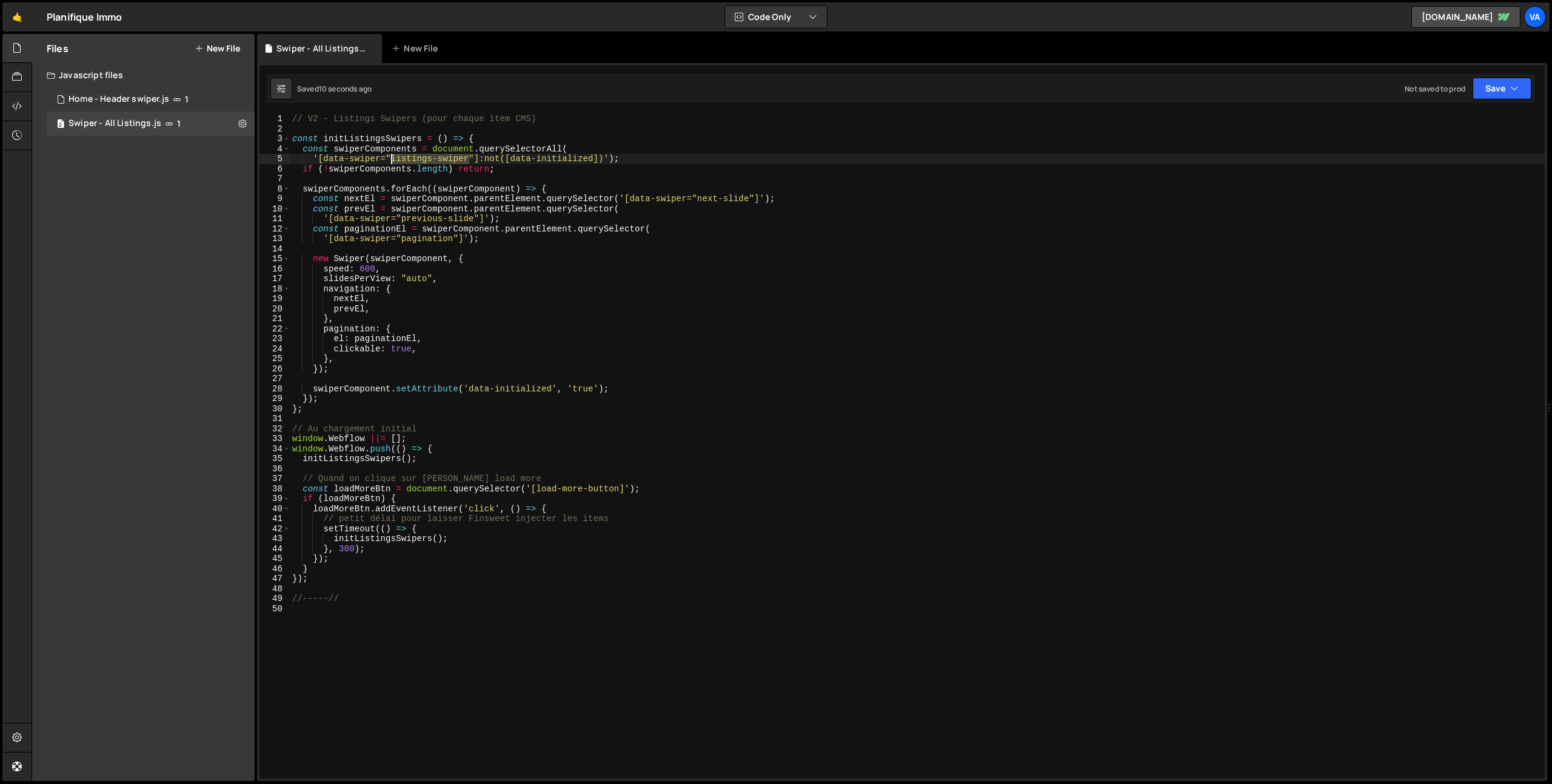
drag, startPoint x: 467, startPoint y: 159, endPoint x: 392, endPoint y: 158, distance: 75.0
click at [392, 158] on div "// V2 - Listings Swipers (pour chaque item CMS) const initListingsSwipers = ( )…" at bounding box center [917, 456] width 1255 height 685
type textarea "'[data-swiper="listings-swiper"]:not([data-initialized])');"
click at [459, 612] on div "// V2 - Listings Swipers (pour chaque item CMS) const initListingsSwipers = ( )…" at bounding box center [917, 456] width 1255 height 685
click at [342, 599] on div "// V2 - Listings Swipers (pour chaque item CMS) const initListingsSwipers = ( )…" at bounding box center [917, 456] width 1255 height 685
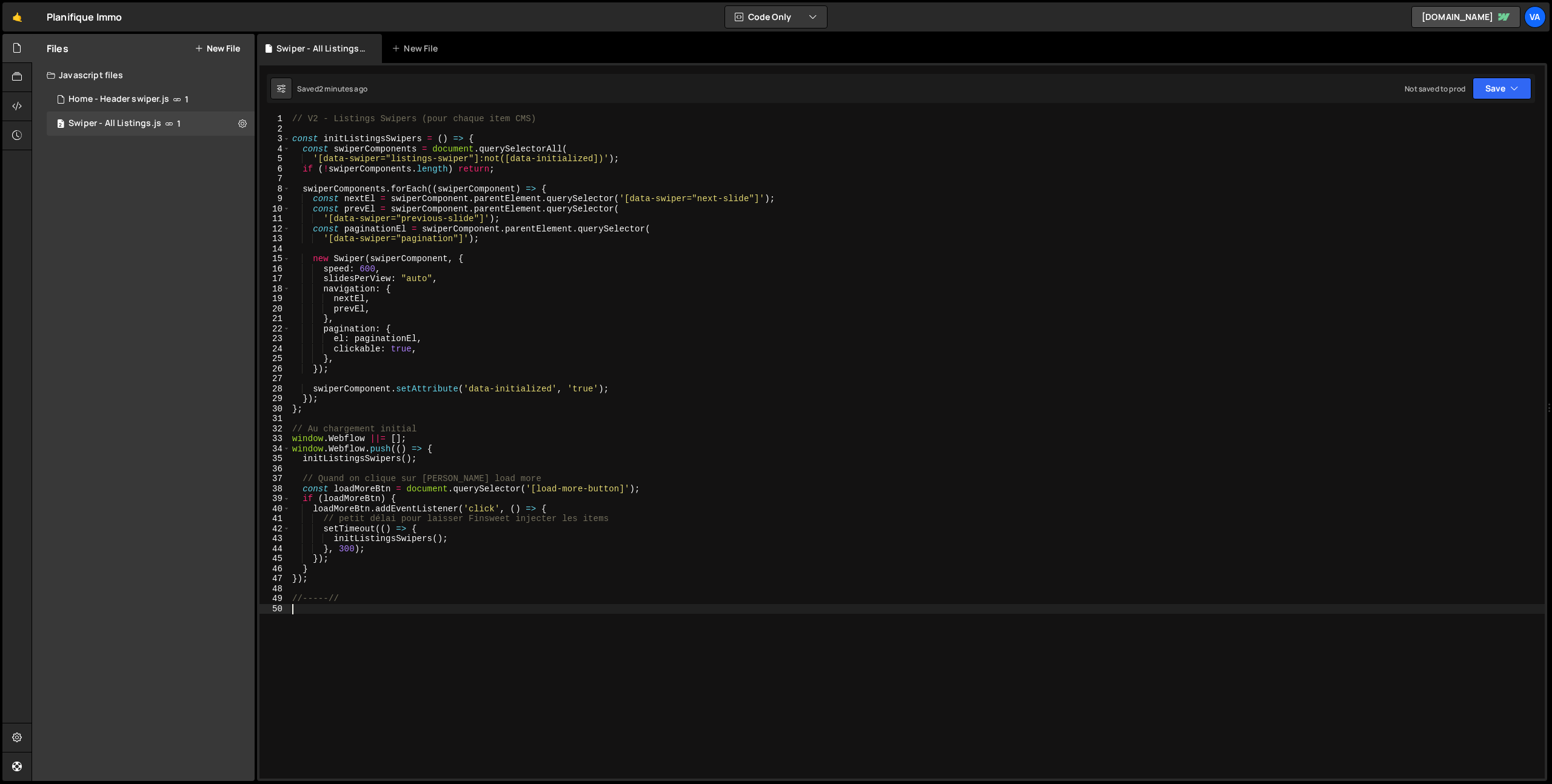
type textarea "//-----//"
click at [348, 624] on div "// V2 - Listings Swipers (pour chaque item CMS) const initListingsSwipers = ( )…" at bounding box center [917, 456] width 1255 height 685
click at [491, 348] on div "// V2 - Listings Swipers (pour chaque item CMS) const initListingsSwipers = ( )…" at bounding box center [917, 456] width 1255 height 685
click at [413, 570] on div "// V2 - Listings Swipers (pour chaque item CMS) const initListingsSwipers = ( )…" at bounding box center [917, 456] width 1255 height 685
click at [341, 578] on div "// V2 - Listings Swipers (pour chaque item CMS) const initListingsSwipers = ( )…" at bounding box center [917, 456] width 1255 height 685
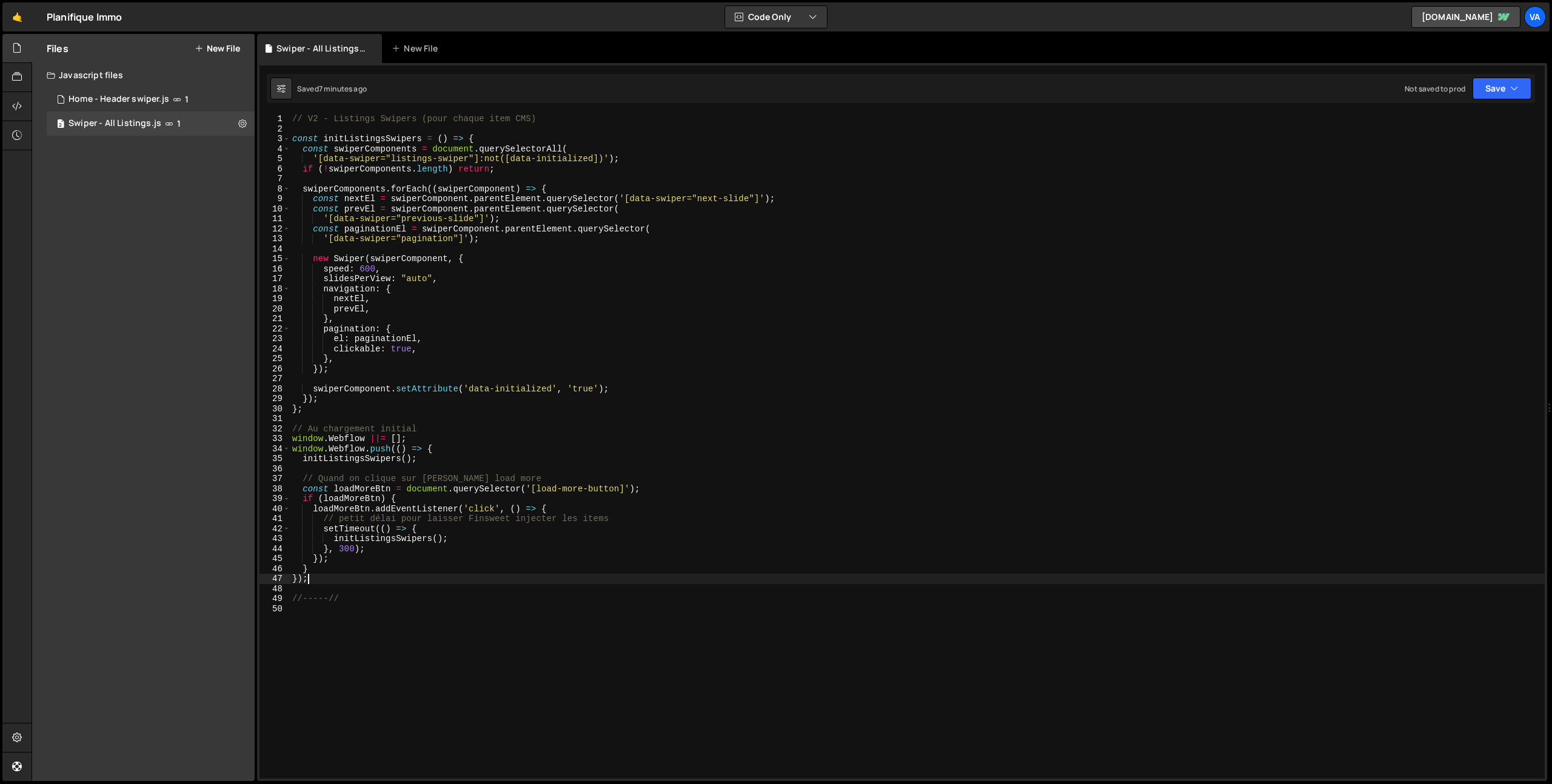
click at [336, 569] on div "// V2 - Listings Swipers (pour chaque item CMS) const initListingsSwipers = ( )…" at bounding box center [917, 456] width 1255 height 685
click at [341, 563] on div "// V2 - Listings Swipers (pour chaque item CMS) const initListingsSwipers = ( )…" at bounding box center [917, 456] width 1255 height 685
click at [370, 552] on div "// V2 - Listings Swipers (pour chaque item CMS) const initListingsSwipers = ( )…" at bounding box center [917, 456] width 1255 height 685
click at [461, 538] on div "// V2 - Listings Swipers (pour chaque item CMS) const initListingsSwipers = ( )…" at bounding box center [917, 456] width 1255 height 685
click at [363, 565] on div "// V2 - Listings Swipers (pour chaque item CMS) const initListingsSwipers = ( )…" at bounding box center [917, 456] width 1255 height 685
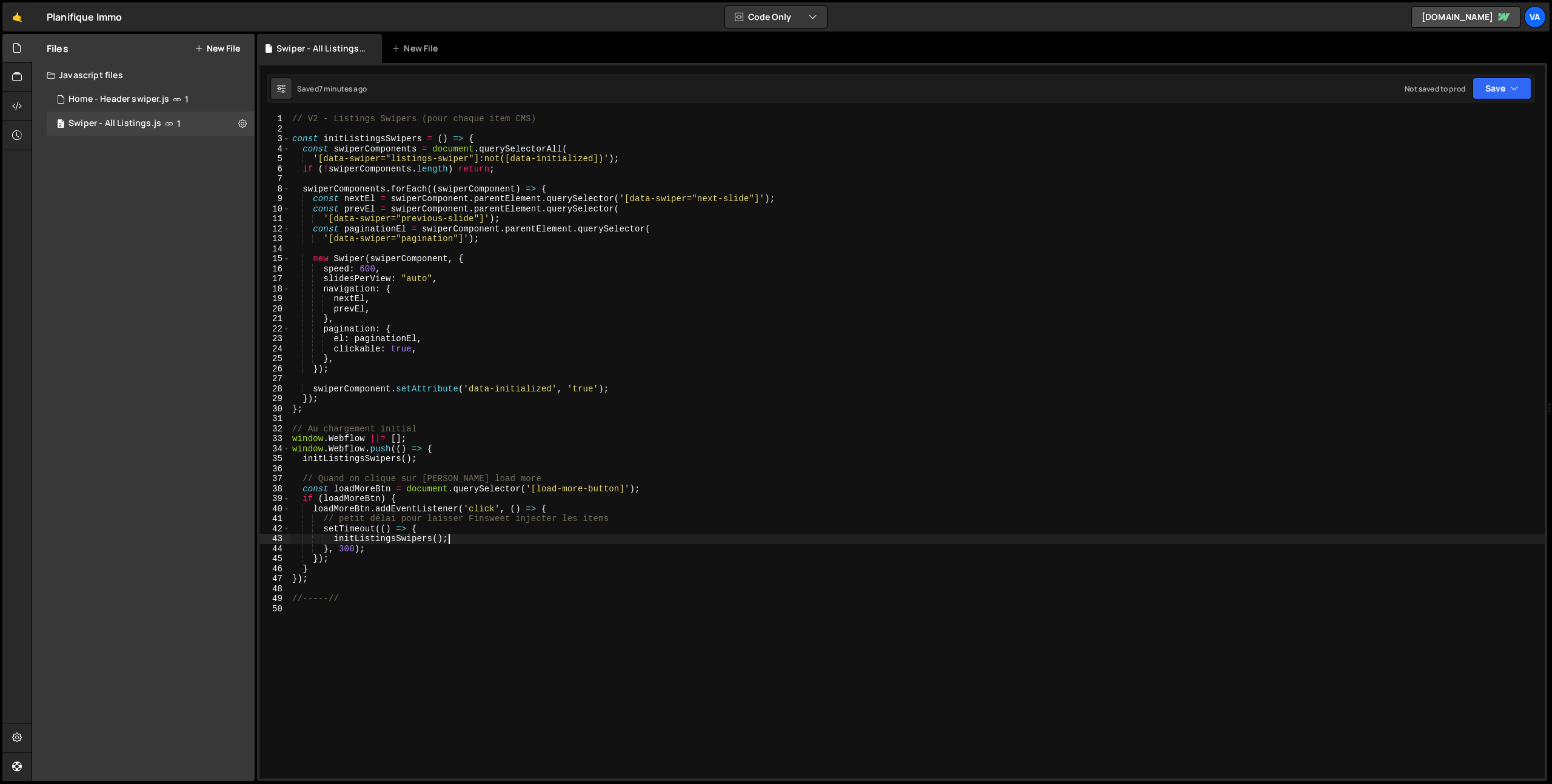
type textarea "}"
click at [237, 121] on button at bounding box center [242, 124] width 22 height 22
click at [303, 154] on button "Edit File Settings" at bounding box center [317, 149] width 119 height 25
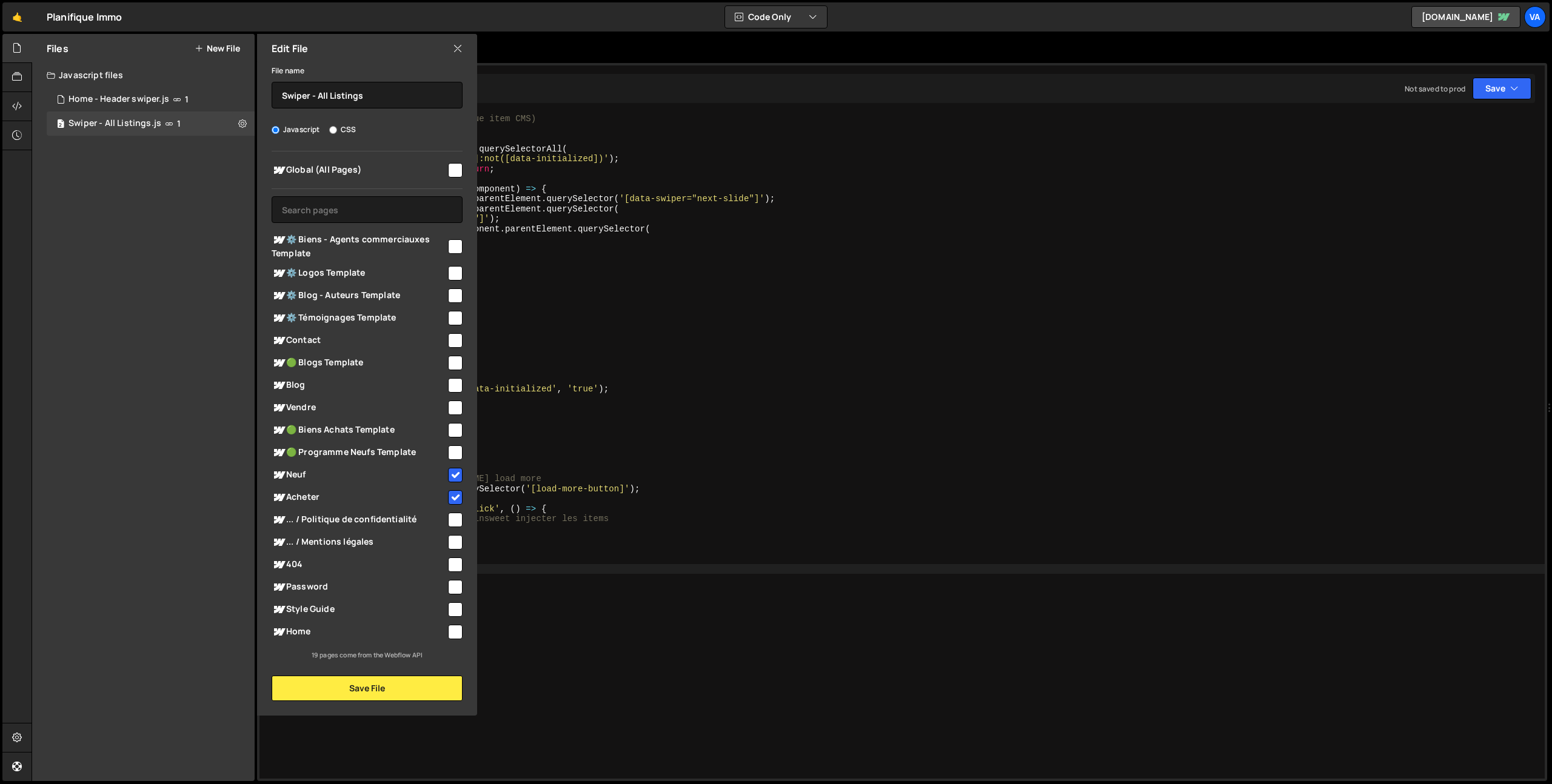
drag, startPoint x: 454, startPoint y: 452, endPoint x: 459, endPoint y: 443, distance: 10.3
click at [455, 451] on input "checkbox" at bounding box center [456, 453] width 14 height 14
checkbox input "true"
click at [453, 429] on input "checkbox" at bounding box center [456, 430] width 14 height 14
checkbox input "true"
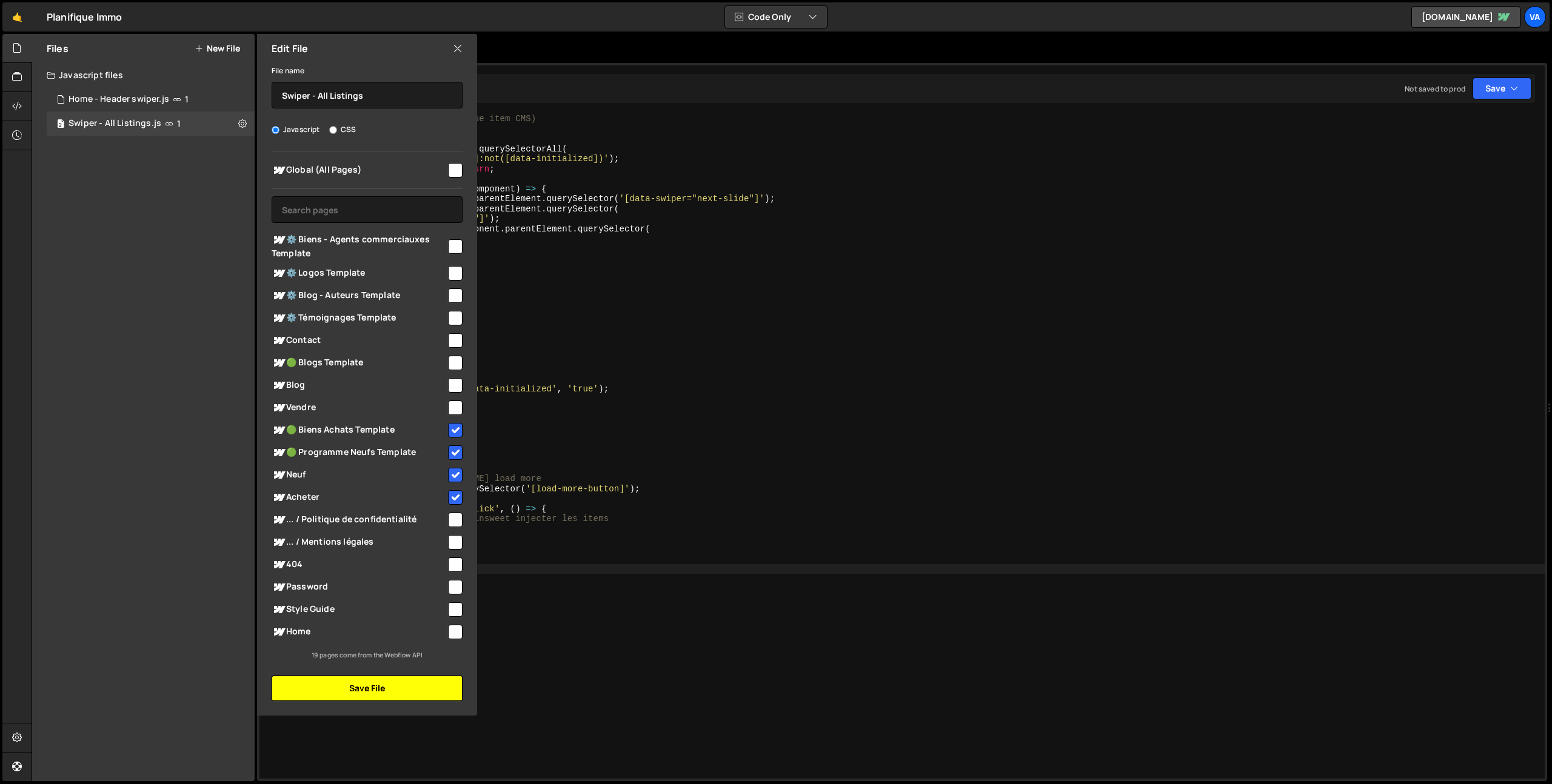
click at [350, 691] on button "Save File" at bounding box center [367, 688] width 191 height 25
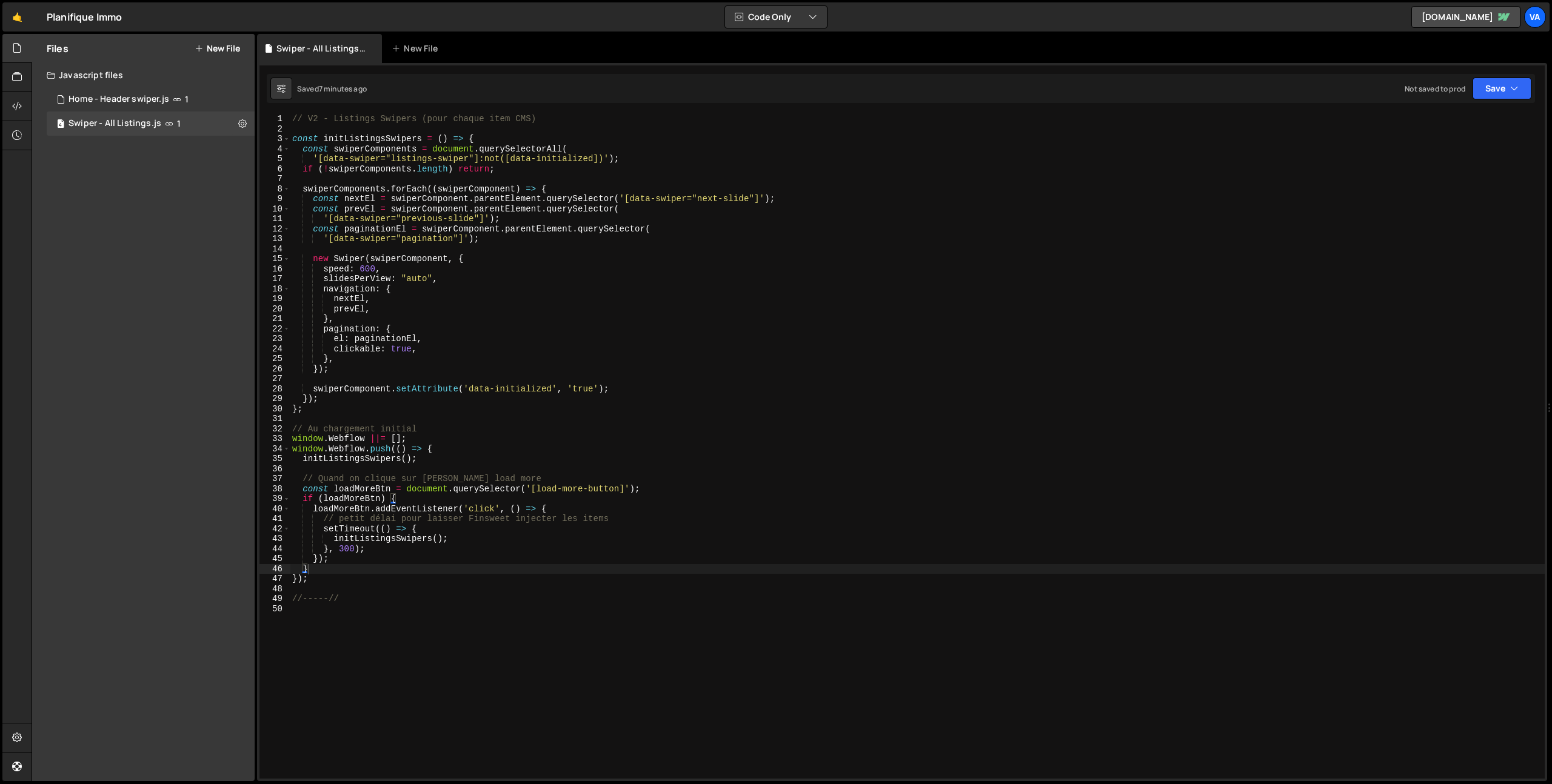
click at [551, 626] on div "// V2 - Listings Swipers (pour chaque item CMS) const initListingsSwipers = ( )…" at bounding box center [917, 456] width 1255 height 685
